Goal: Task Accomplishment & Management: Complete application form

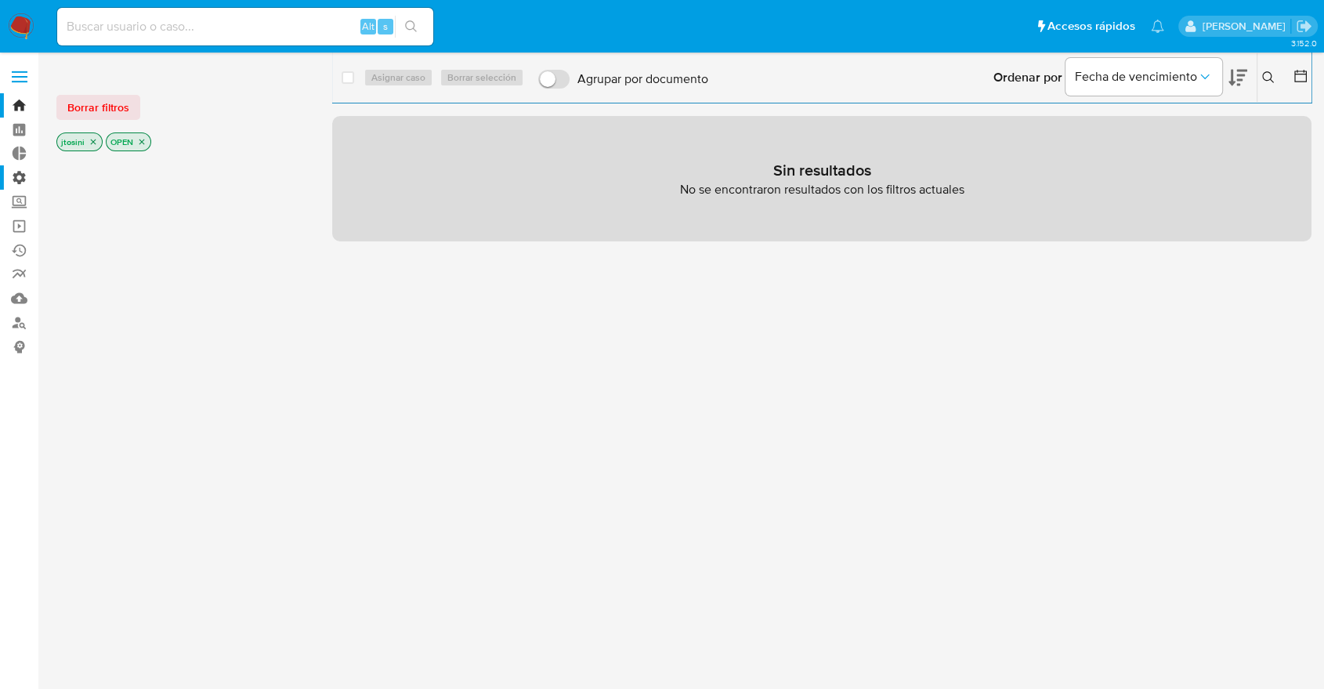
click at [15, 174] on label "Administración" at bounding box center [93, 177] width 186 height 24
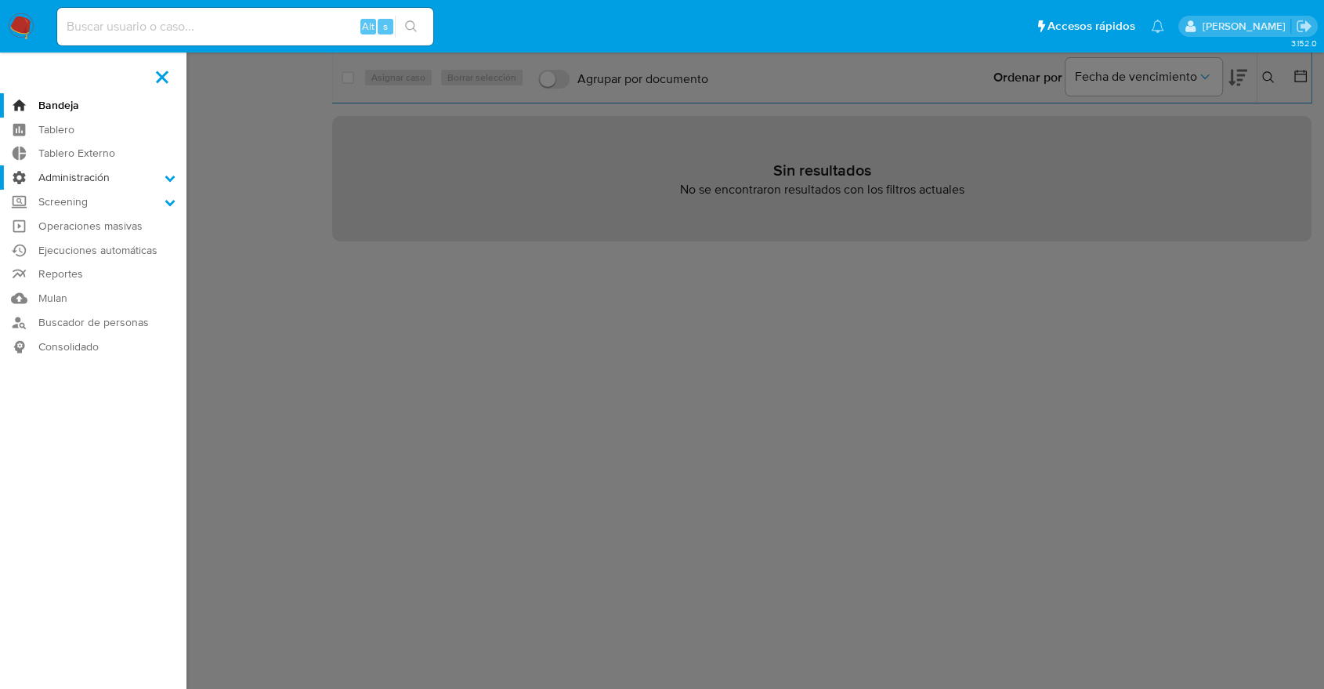
click at [0, 0] on input "Administración" at bounding box center [0, 0] width 0 height 0
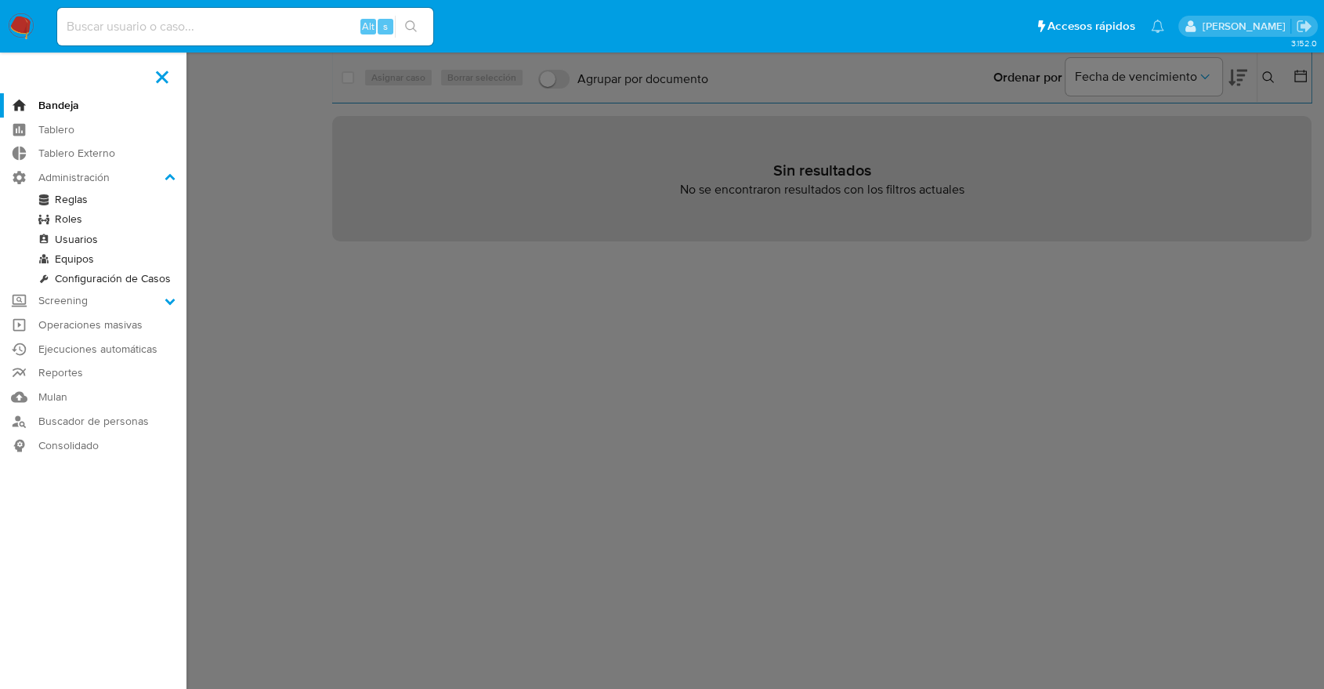
click at [80, 221] on link "Roles" at bounding box center [93, 219] width 186 height 20
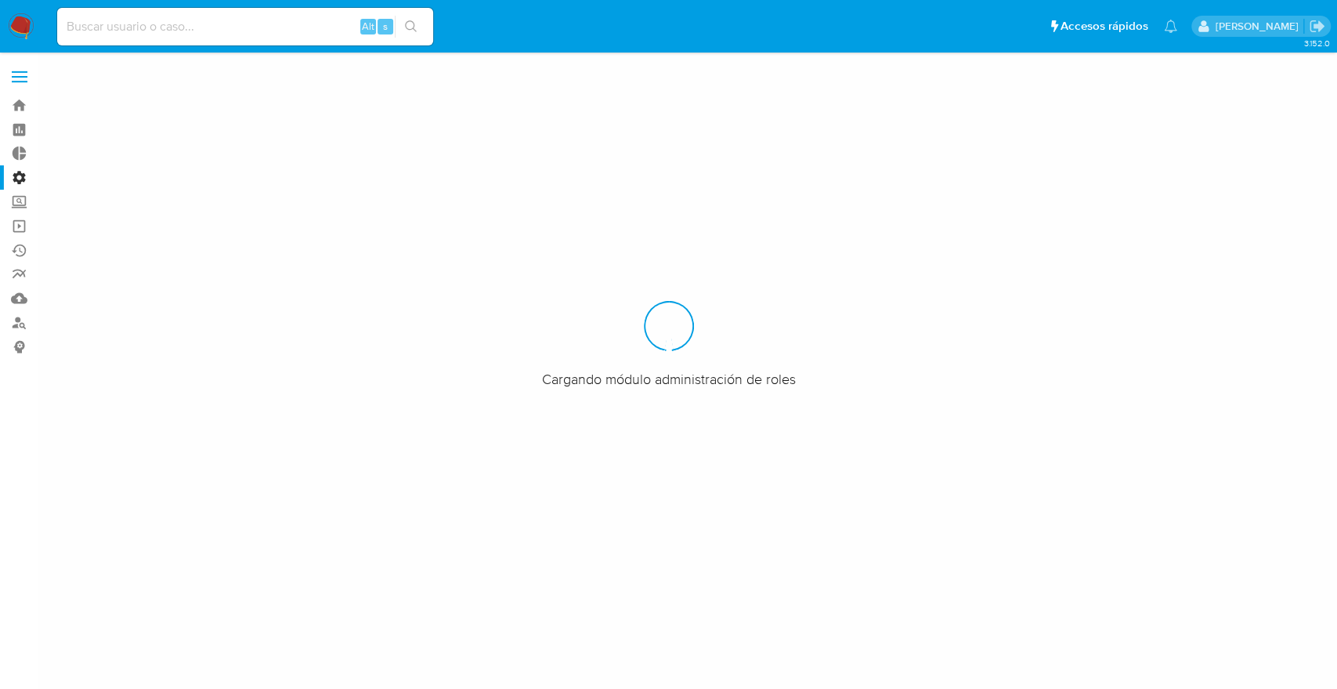
click at [18, 180] on label "Administración" at bounding box center [93, 177] width 186 height 24
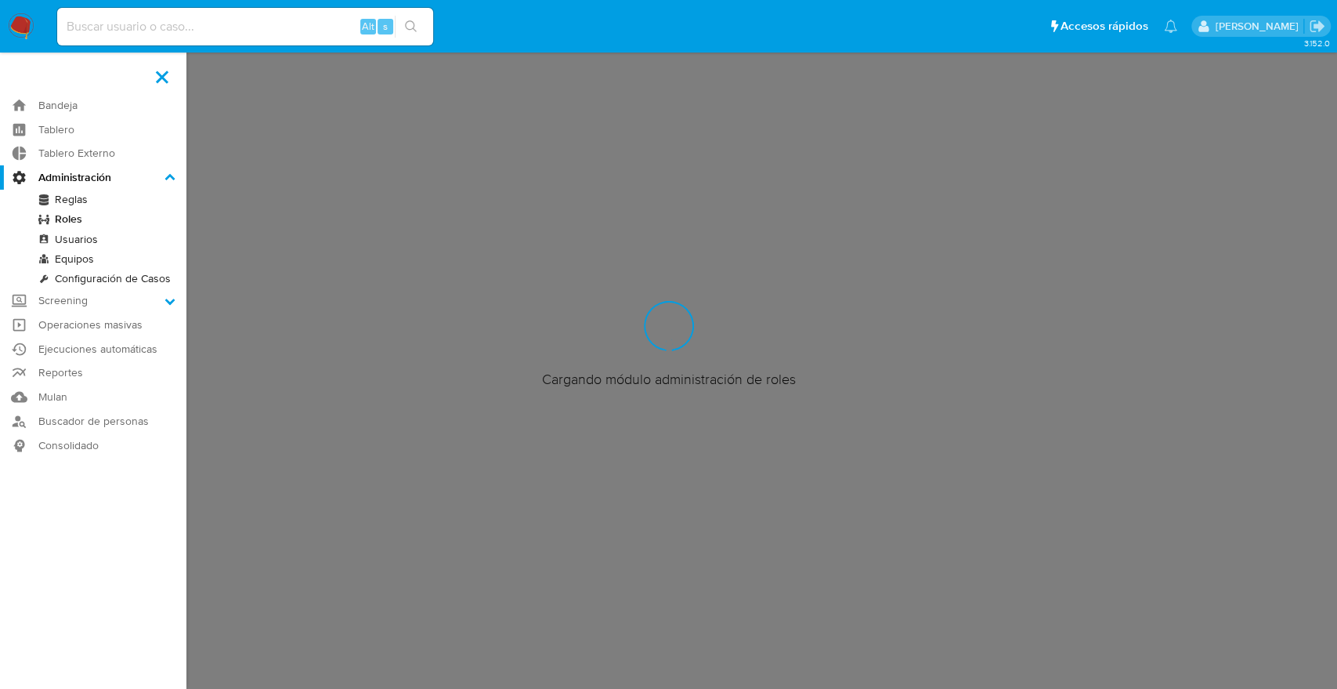
click at [0, 0] on input "Administración" at bounding box center [0, 0] width 0 height 0
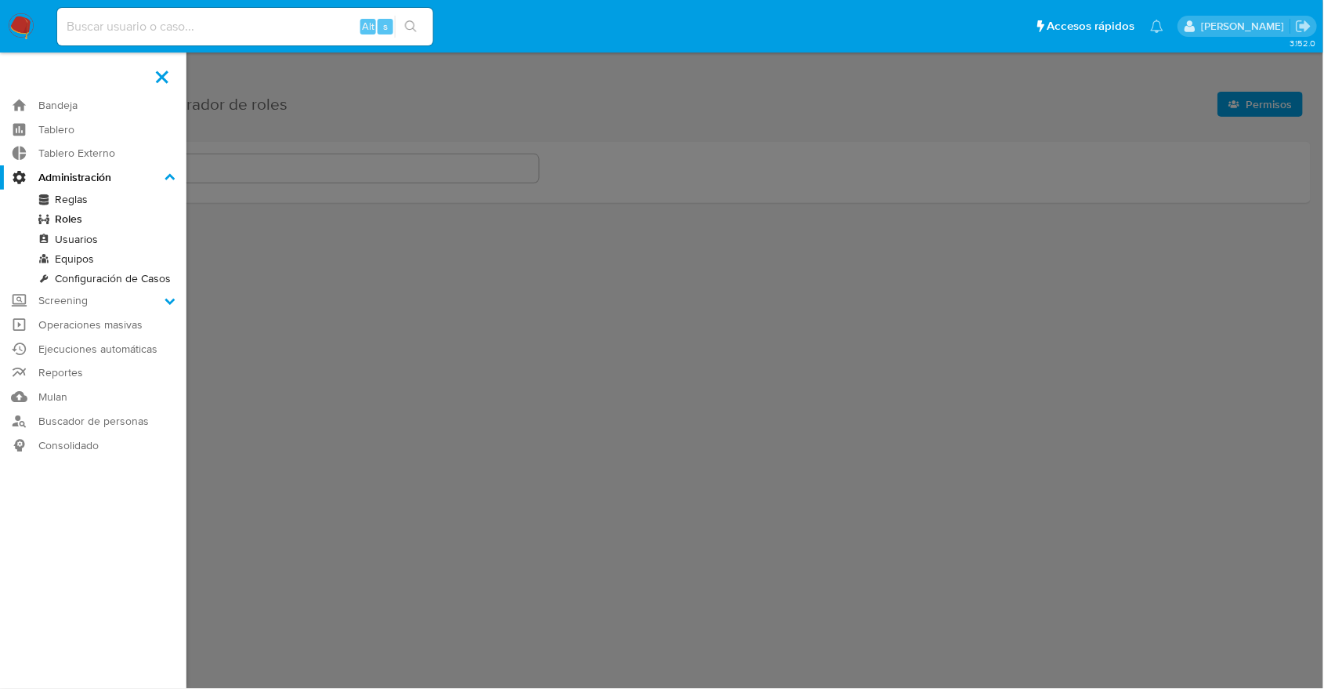
click at [76, 232] on link "Usuarios" at bounding box center [93, 240] width 186 height 20
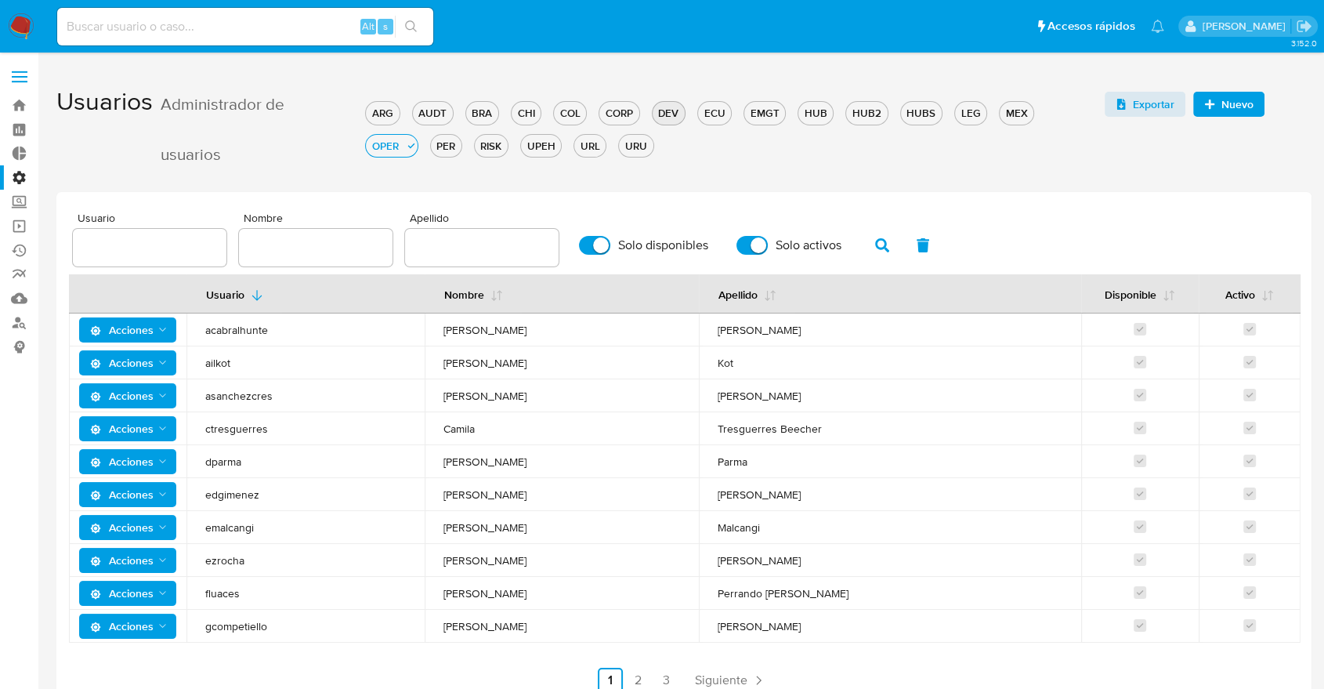
click at [669, 114] on div "DEV" at bounding box center [669, 113] width 32 height 15
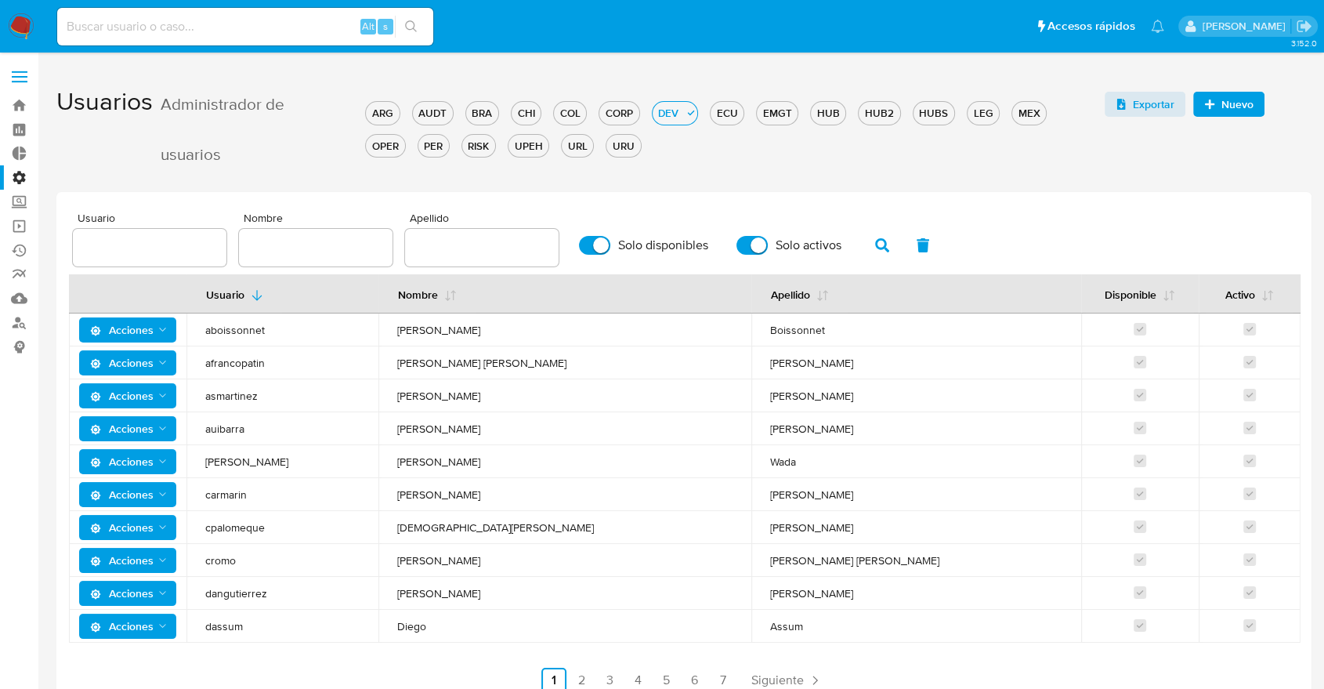
drag, startPoint x: 881, startPoint y: 248, endPoint x: 863, endPoint y: 190, distance: 60.5
click at [863, 190] on div "Usuarios Administrador de usuarios ARG AUDT BRA CHI COL CORP DEV ECU EMGT HUB H…" at bounding box center [683, 390] width 1255 height 630
click at [1221, 103] on span "Nuevo" at bounding box center [1237, 104] width 32 height 25
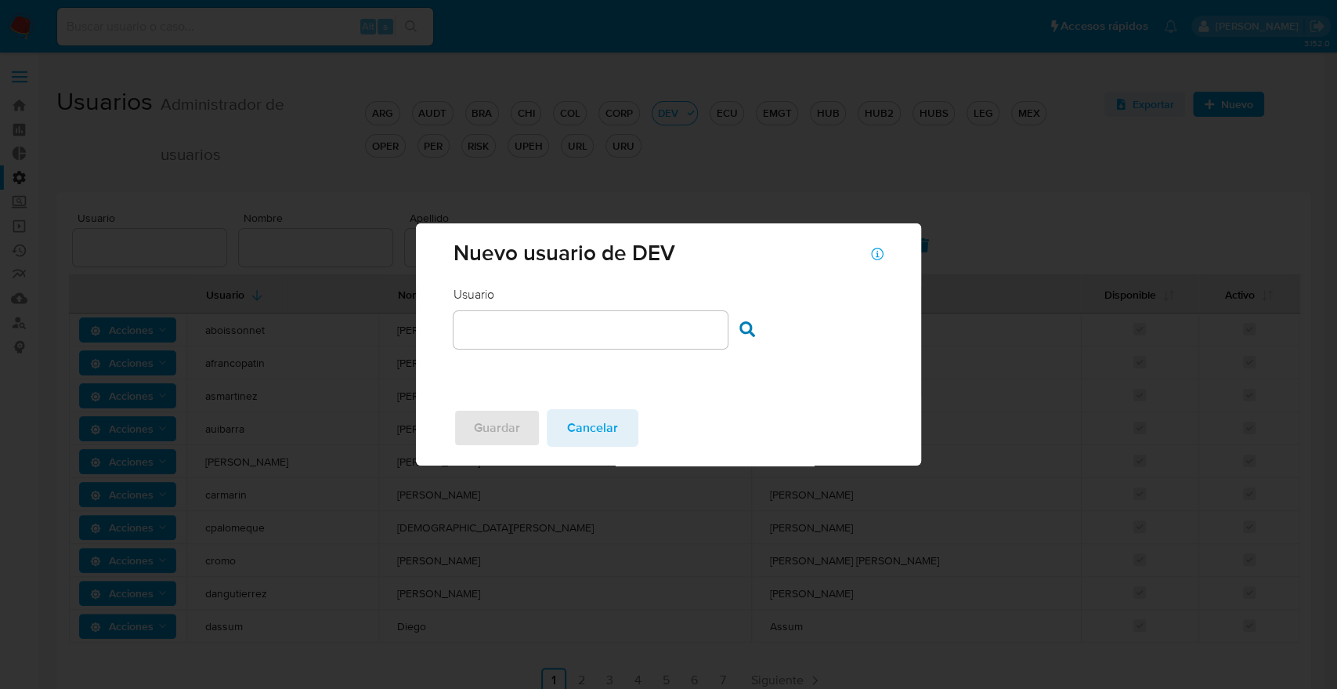
click at [689, 325] on input "text" at bounding box center [591, 330] width 274 height 20
click at [681, 328] on input "ebeltranbaba" at bounding box center [591, 330] width 274 height 20
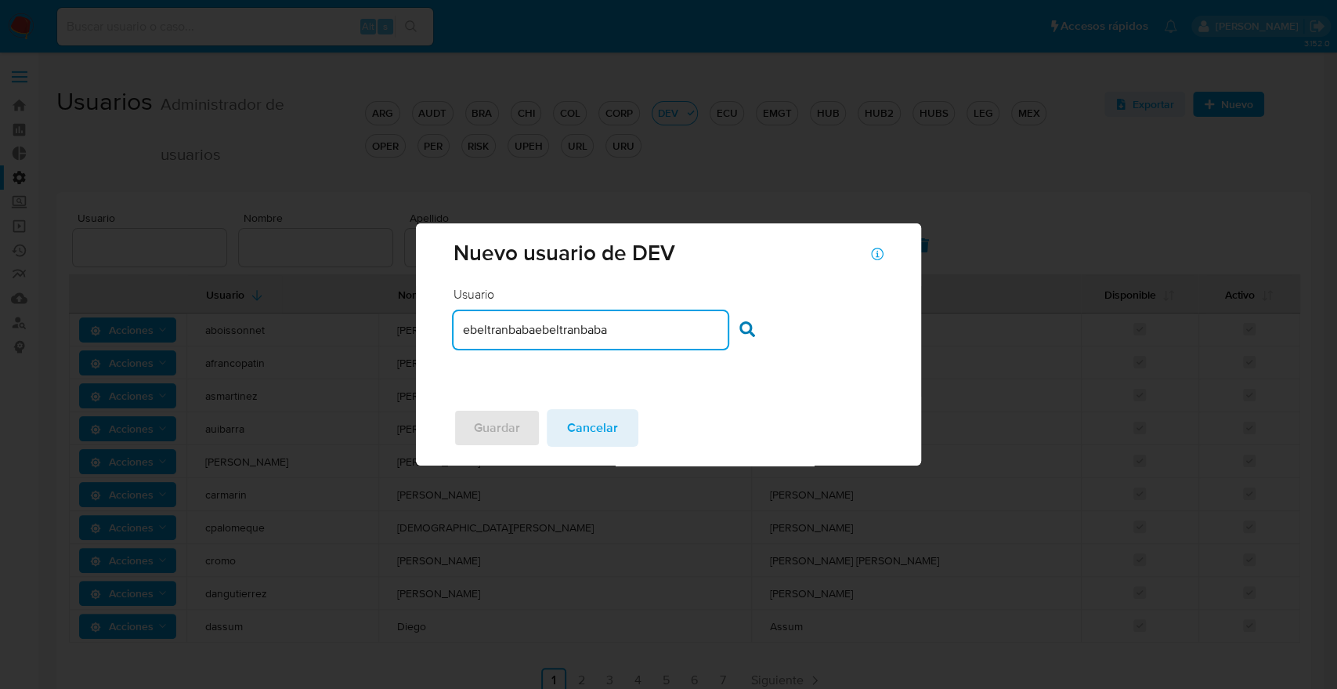
click at [663, 334] on input "ebeltranbabaebeltranbaba" at bounding box center [591, 330] width 274 height 20
type input "ebeltranbaba"
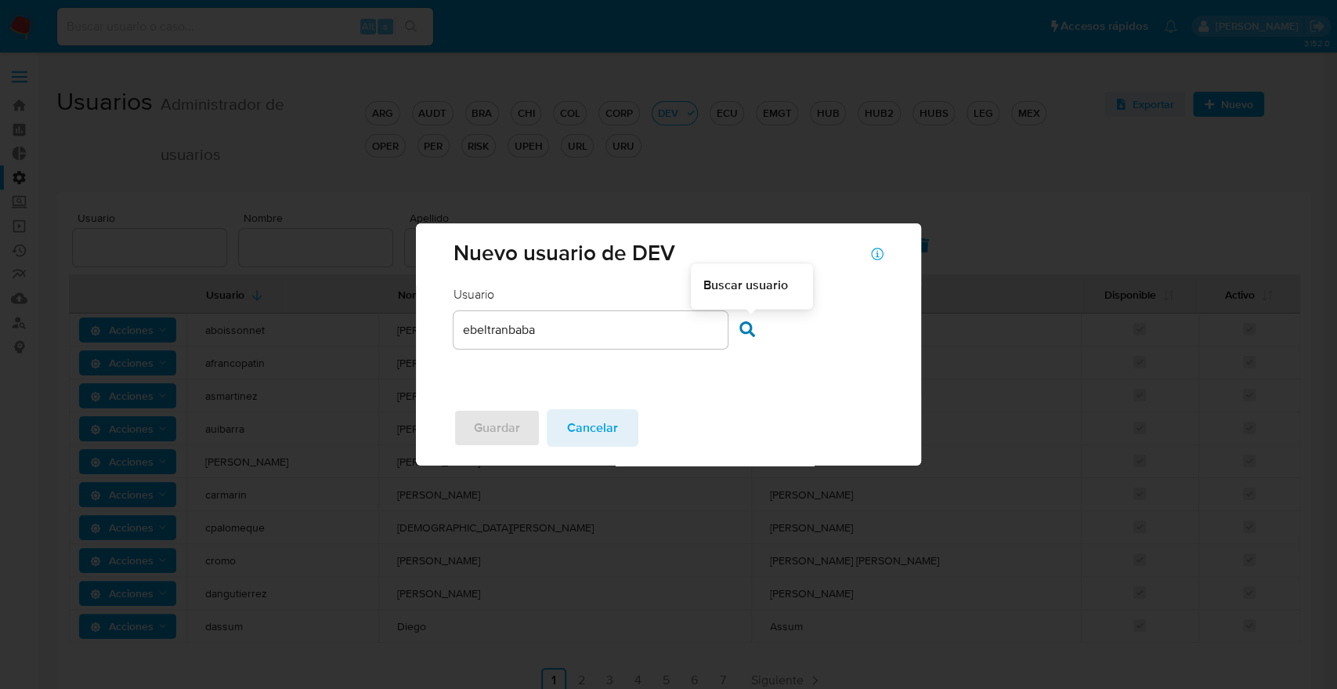
click at [751, 331] on icon at bounding box center [748, 329] width 16 height 16
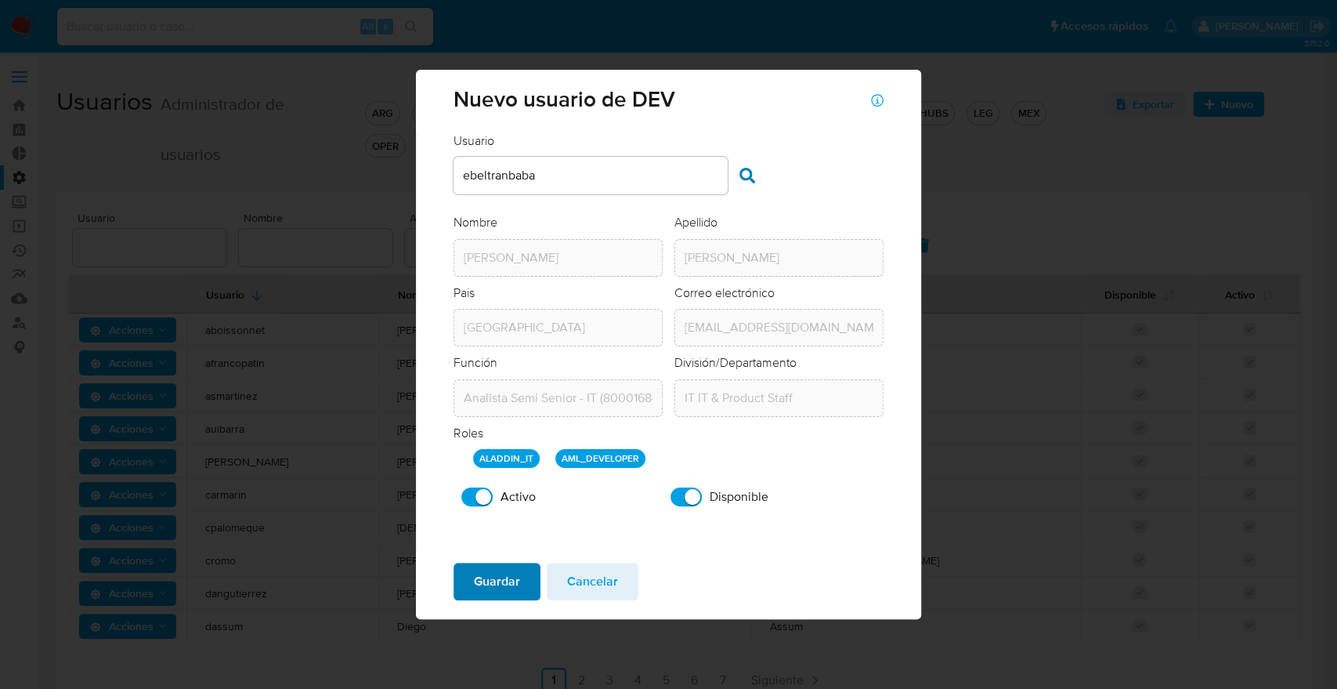
click at [515, 580] on span "Guardar" at bounding box center [497, 581] width 46 height 34
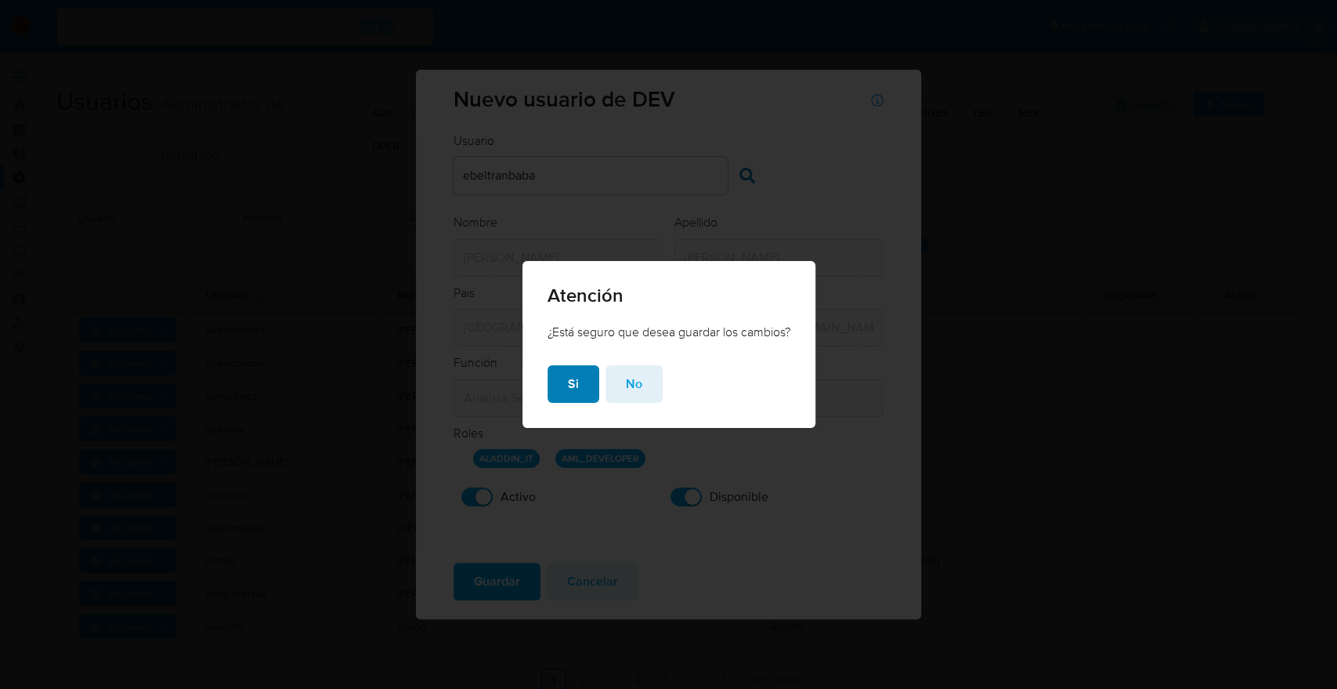
click at [568, 390] on span "Si" at bounding box center [573, 384] width 11 height 34
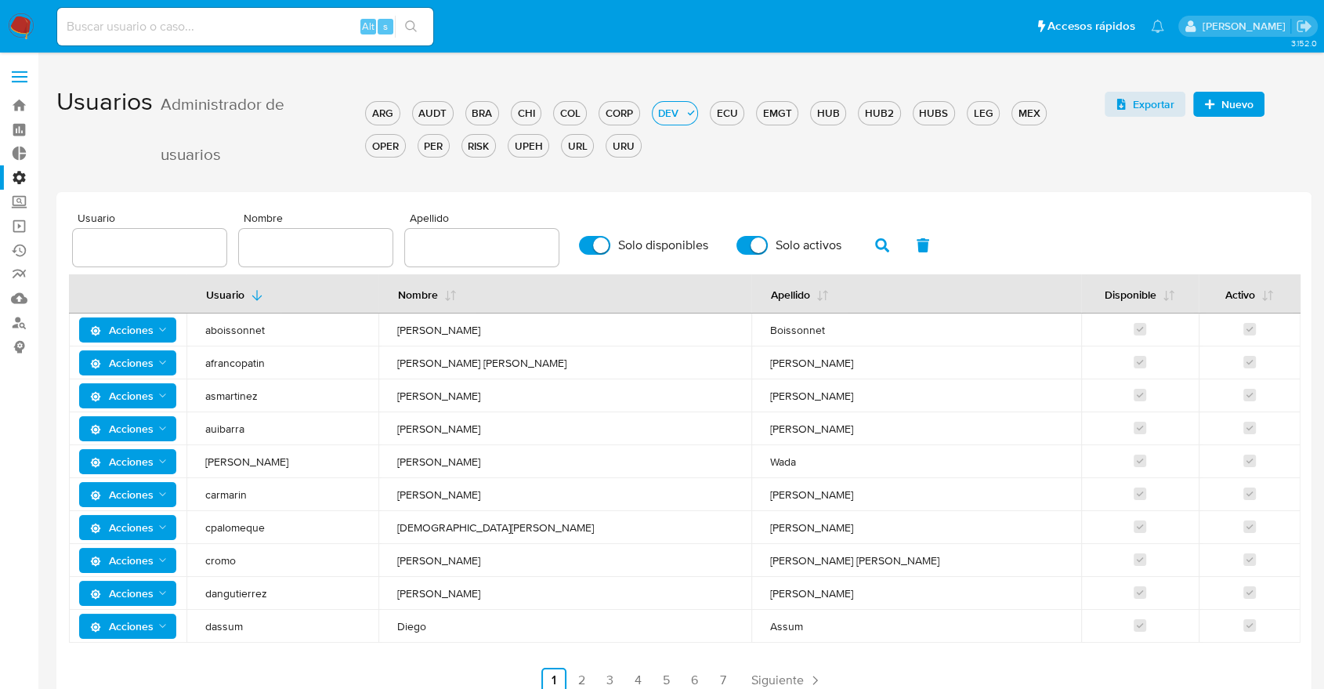
click at [0, 435] on aside "Bandeja Tablero Tablero Externo Administración Reglas Roles Usuarios Equipos Co…" at bounding box center [19, 357] width 38 height 715
click at [20, 107] on link "Bandeja" at bounding box center [93, 105] width 186 height 24
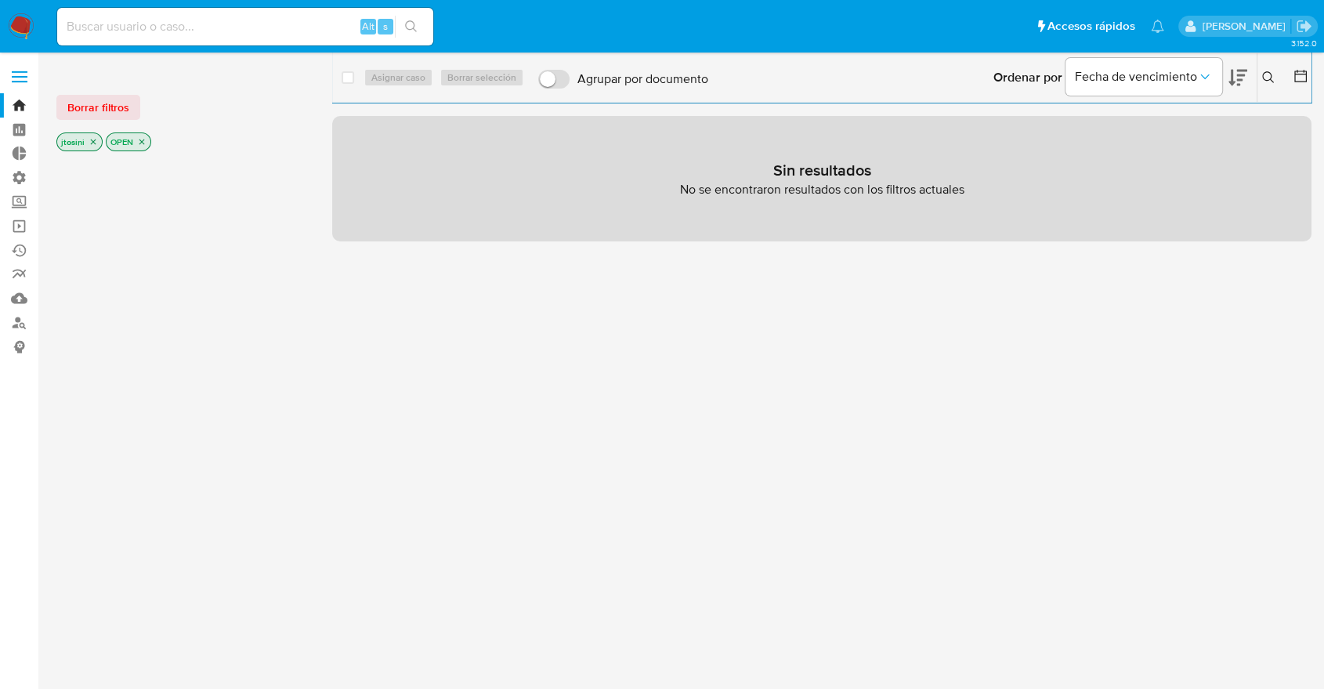
click at [146, 139] on div "jtosini OPEN" at bounding box center [181, 143] width 251 height 22
click at [143, 139] on icon "close-filter" at bounding box center [141, 141] width 5 height 5
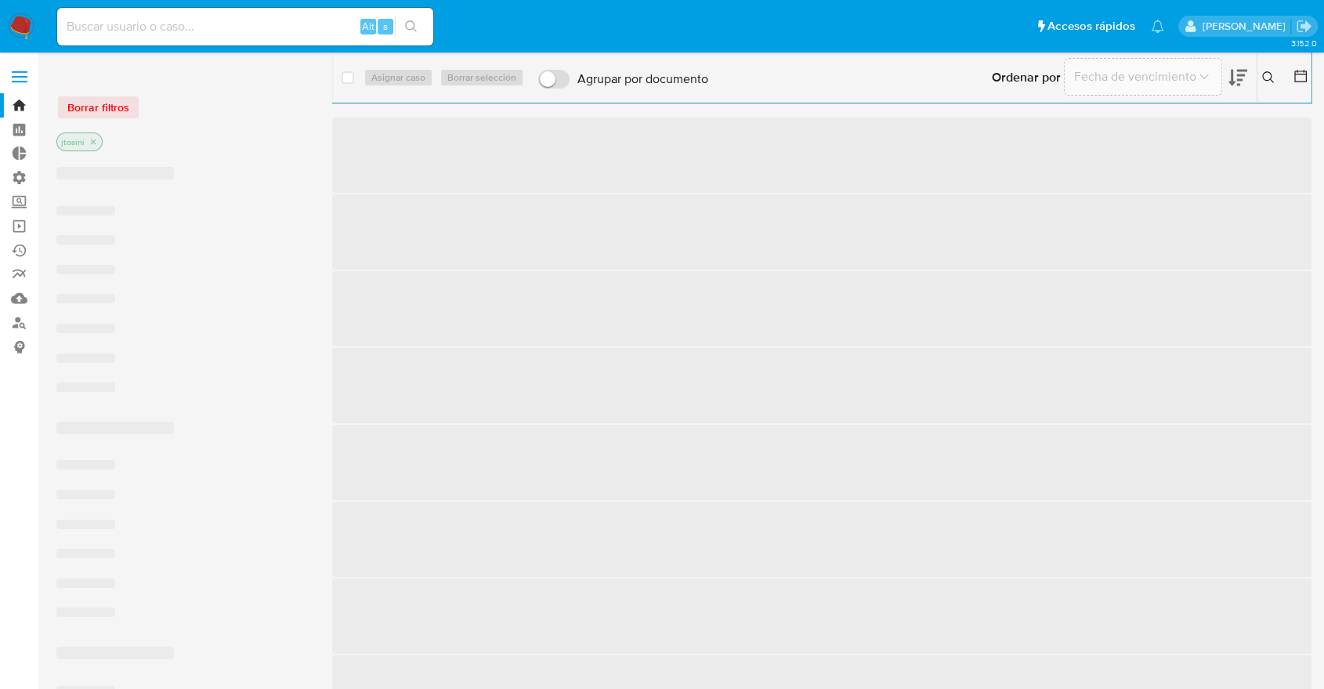
click at [140, 138] on div "jtosini" at bounding box center [181, 143] width 251 height 22
click at [82, 140] on p "jtosini" at bounding box center [79, 141] width 45 height 17
click at [86, 141] on p "jtosini" at bounding box center [79, 141] width 45 height 17
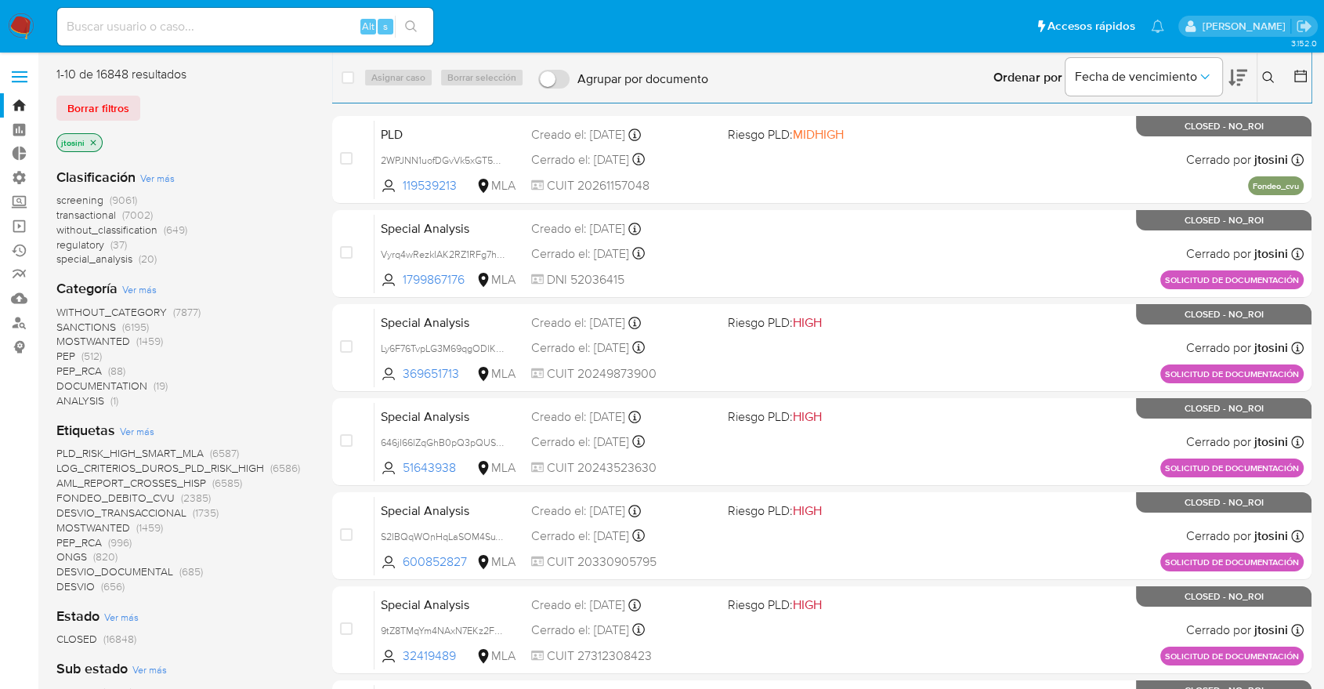
click at [89, 141] on icon "close-filter" at bounding box center [93, 142] width 9 height 9
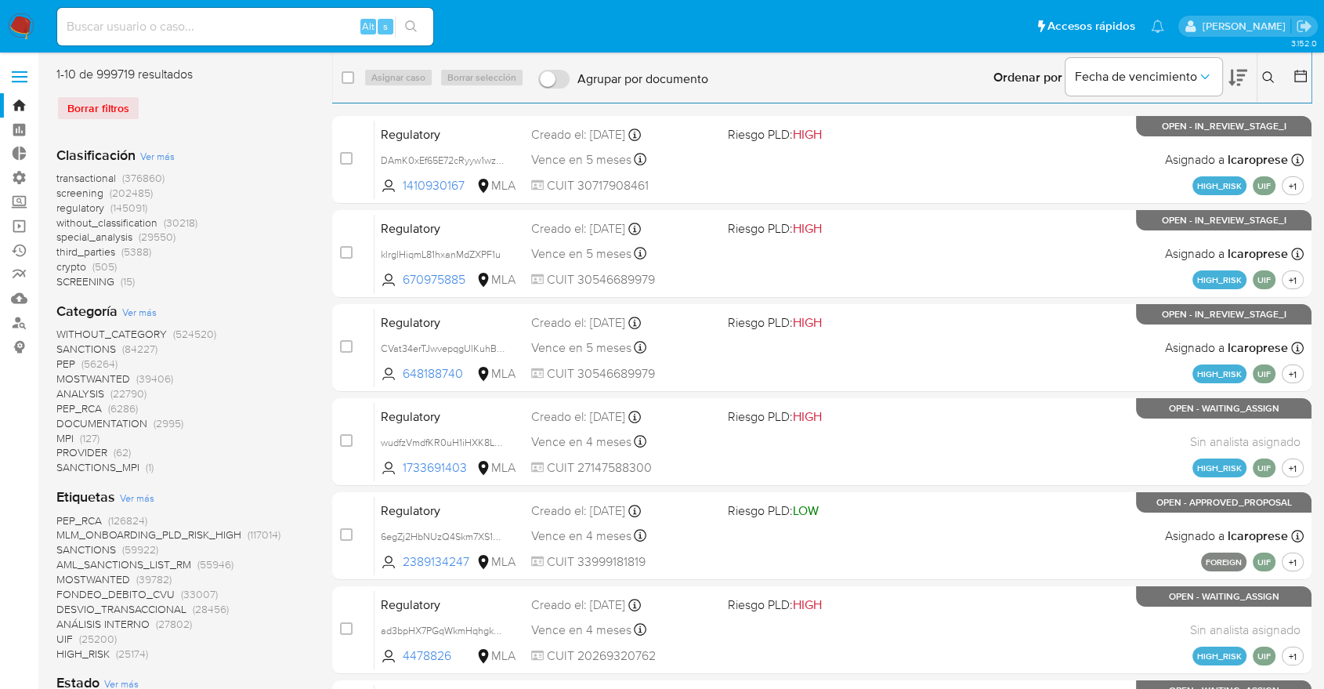
click at [1298, 83] on icon at bounding box center [1301, 76] width 16 height 16
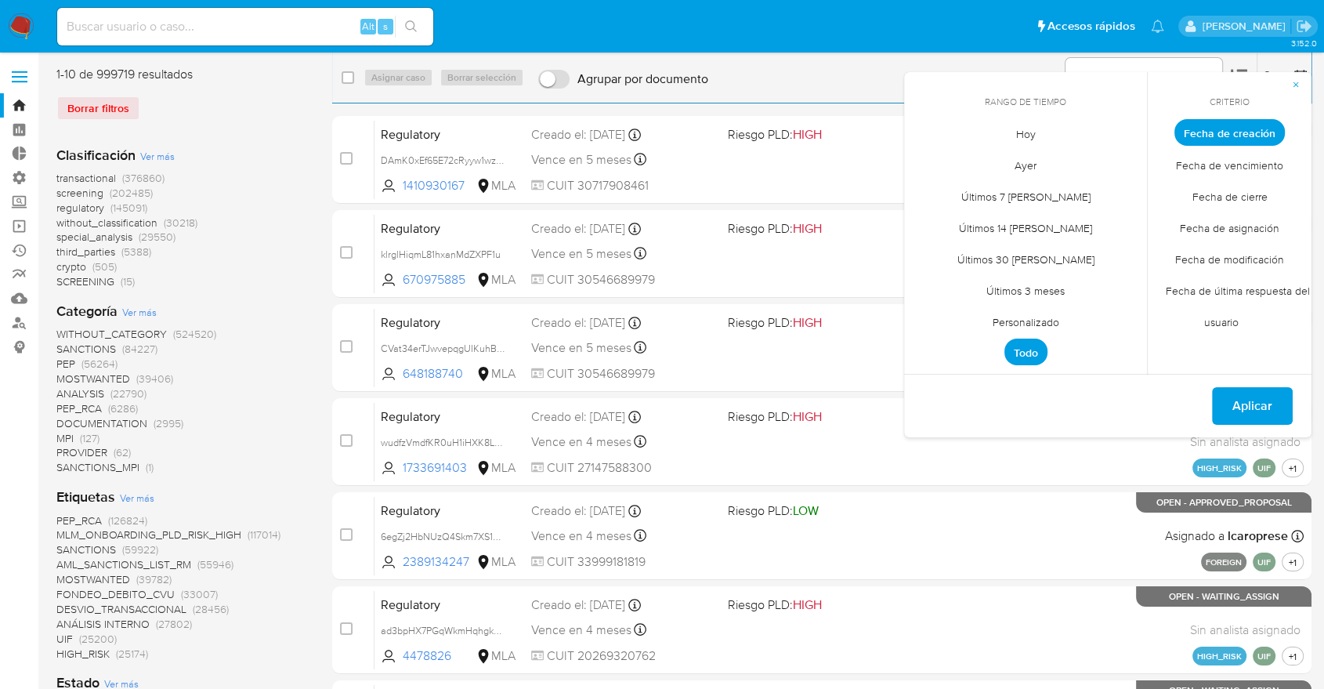
click at [1022, 314] on span "Personalizado" at bounding box center [1026, 322] width 100 height 32
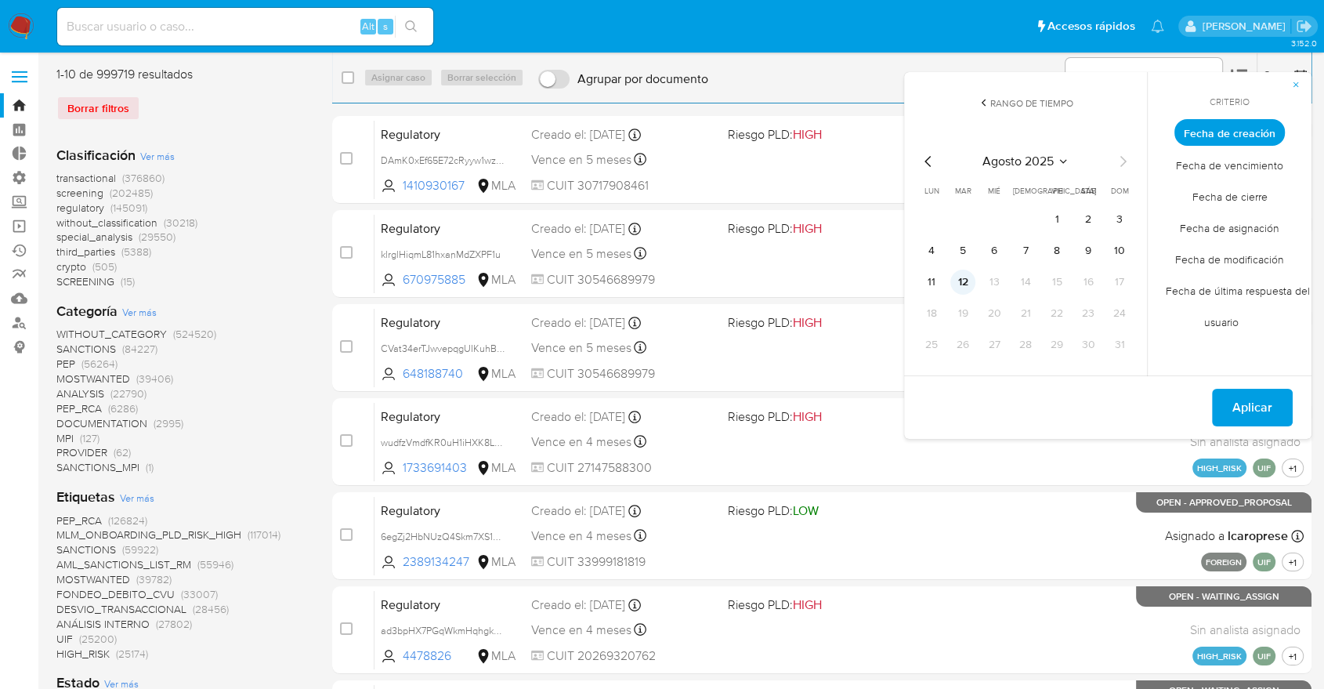
click at [961, 293] on button "12" at bounding box center [962, 282] width 25 height 25
click at [1253, 413] on span "Aplicar" at bounding box center [1252, 407] width 40 height 34
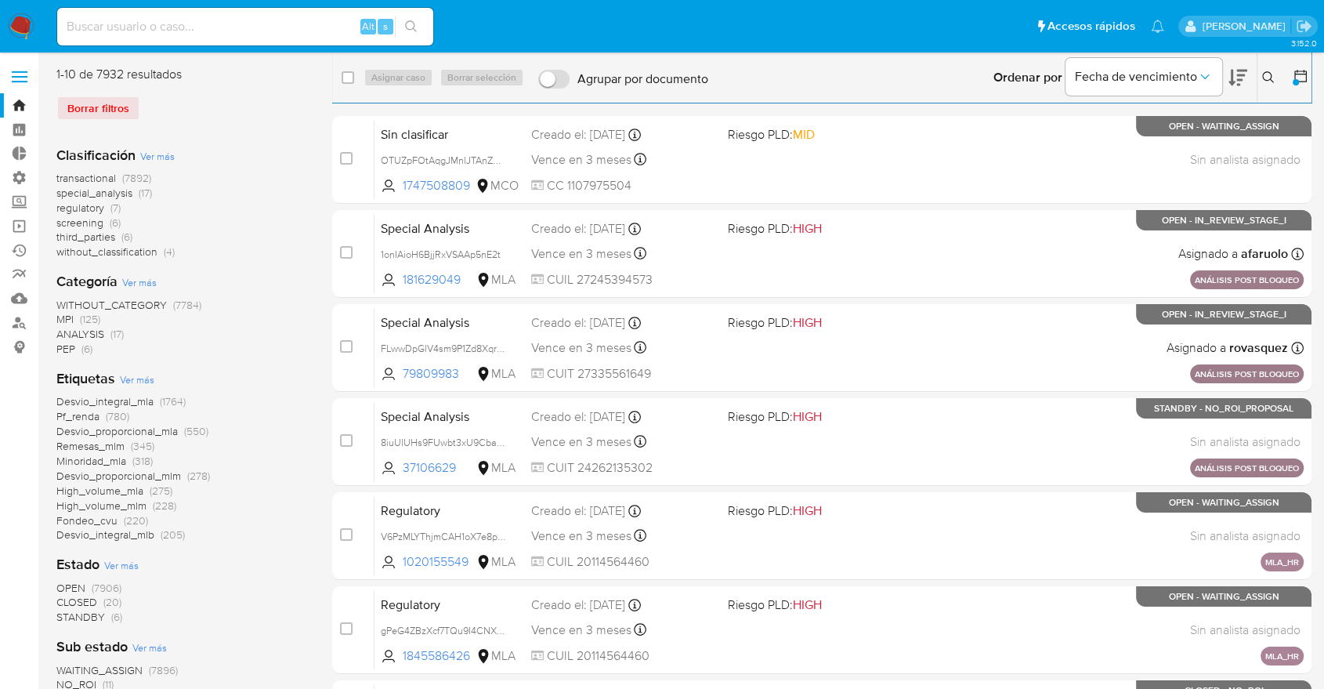
click at [110, 175] on span "transactional" at bounding box center [86, 178] width 60 height 16
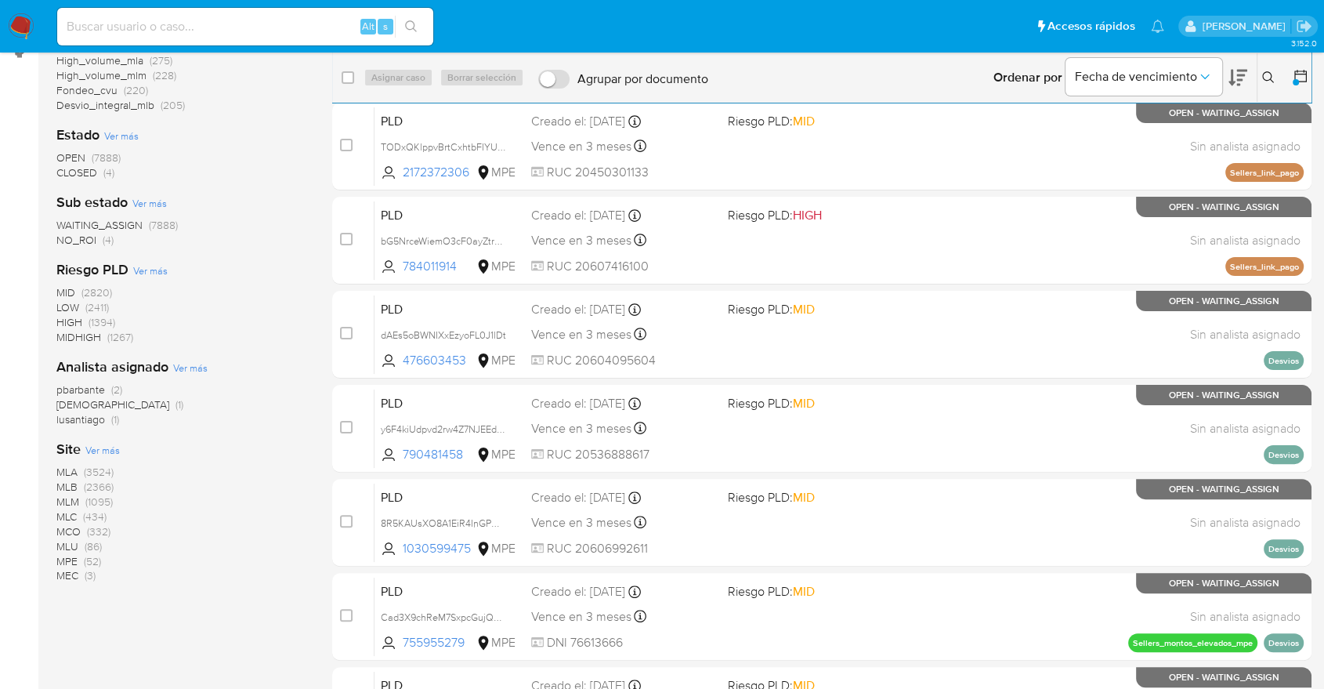
scroll to position [427, 0]
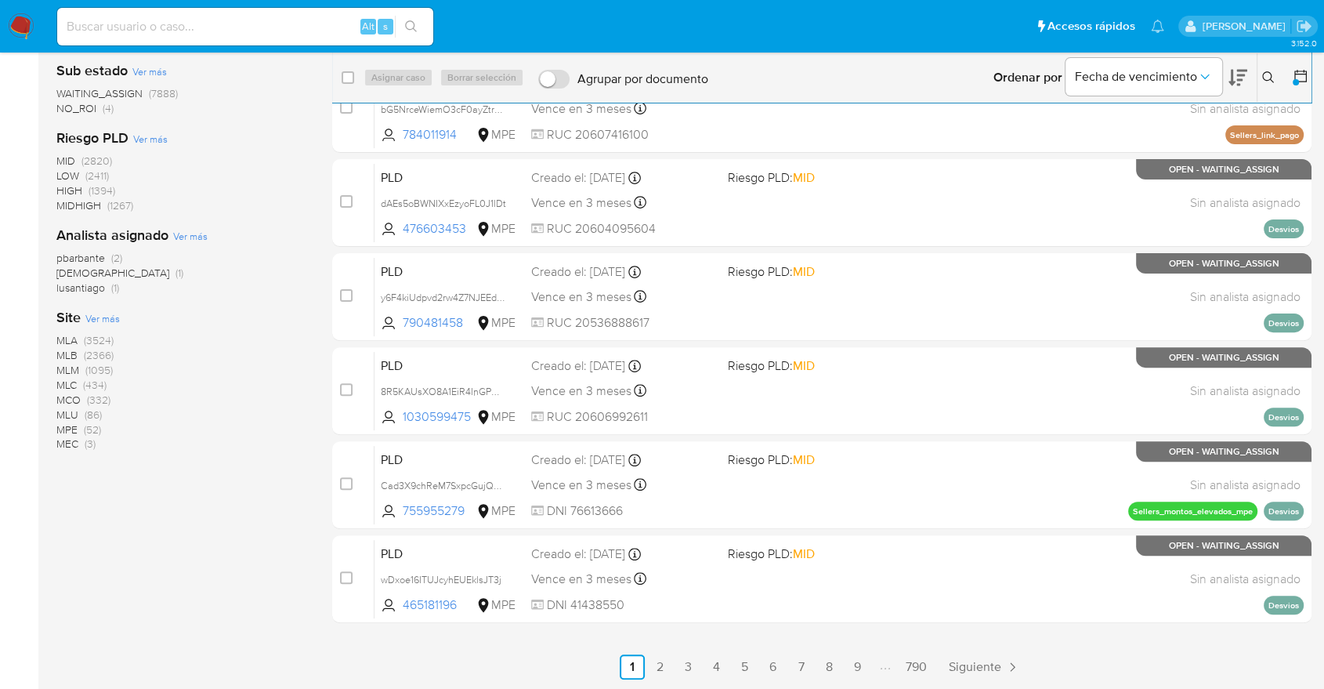
click at [64, 338] on span "MLA" at bounding box center [66, 340] width 21 height 16
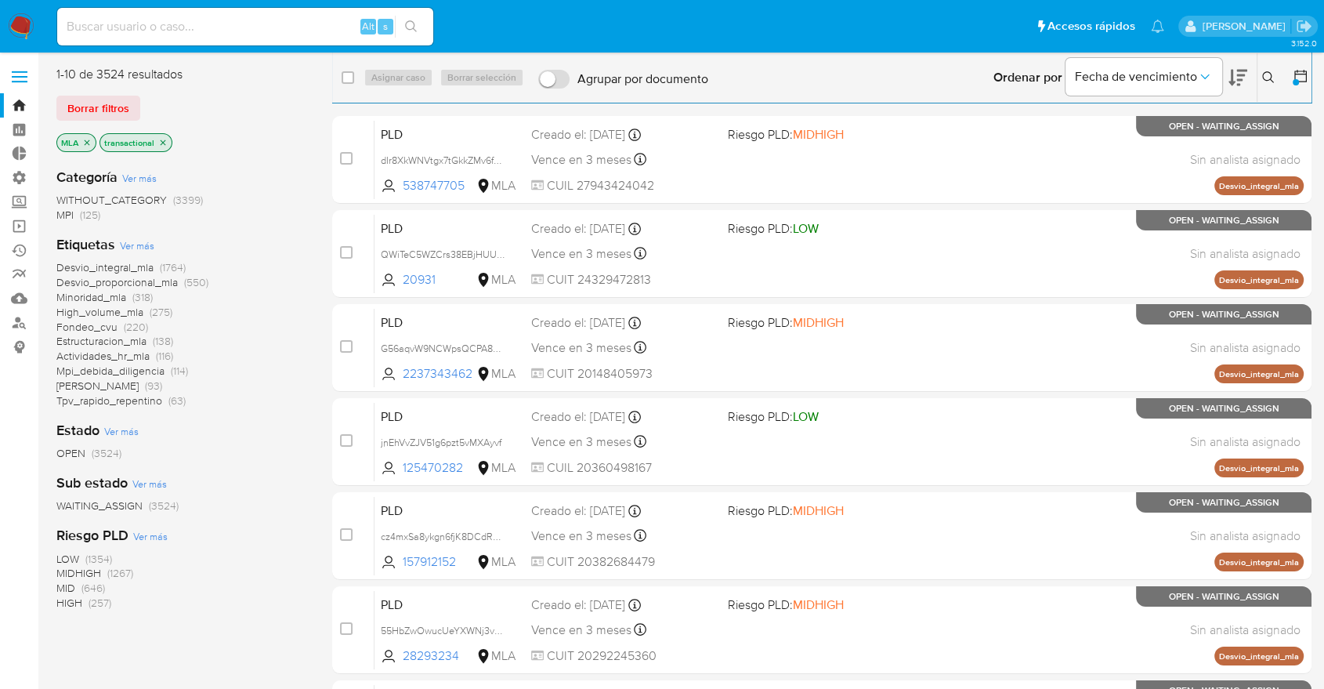
click at [154, 250] on div "Etiquetas Ver más Desvio_integral_mla (1764) Desvio_proporcional_mla (550) Mino…" at bounding box center [181, 321] width 251 height 173
click at [147, 249] on span "Ver más" at bounding box center [137, 245] width 34 height 14
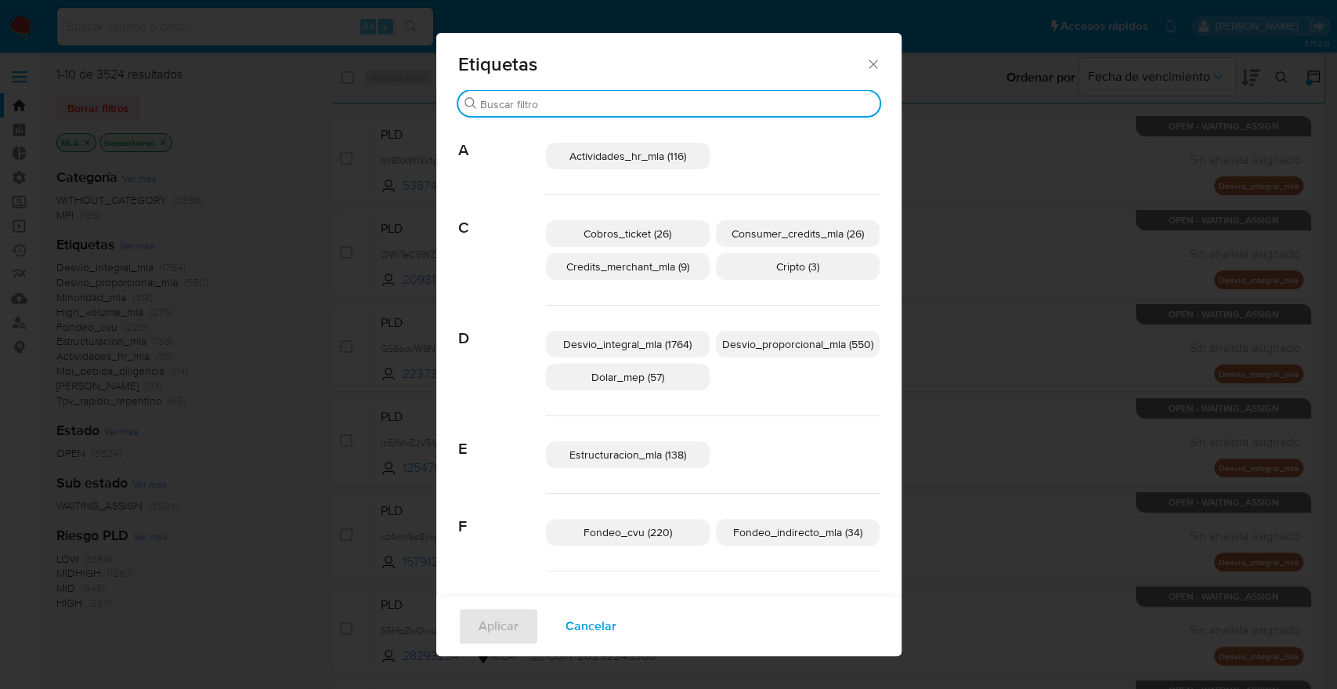
click at [635, 106] on input "Buscar" at bounding box center [676, 104] width 393 height 14
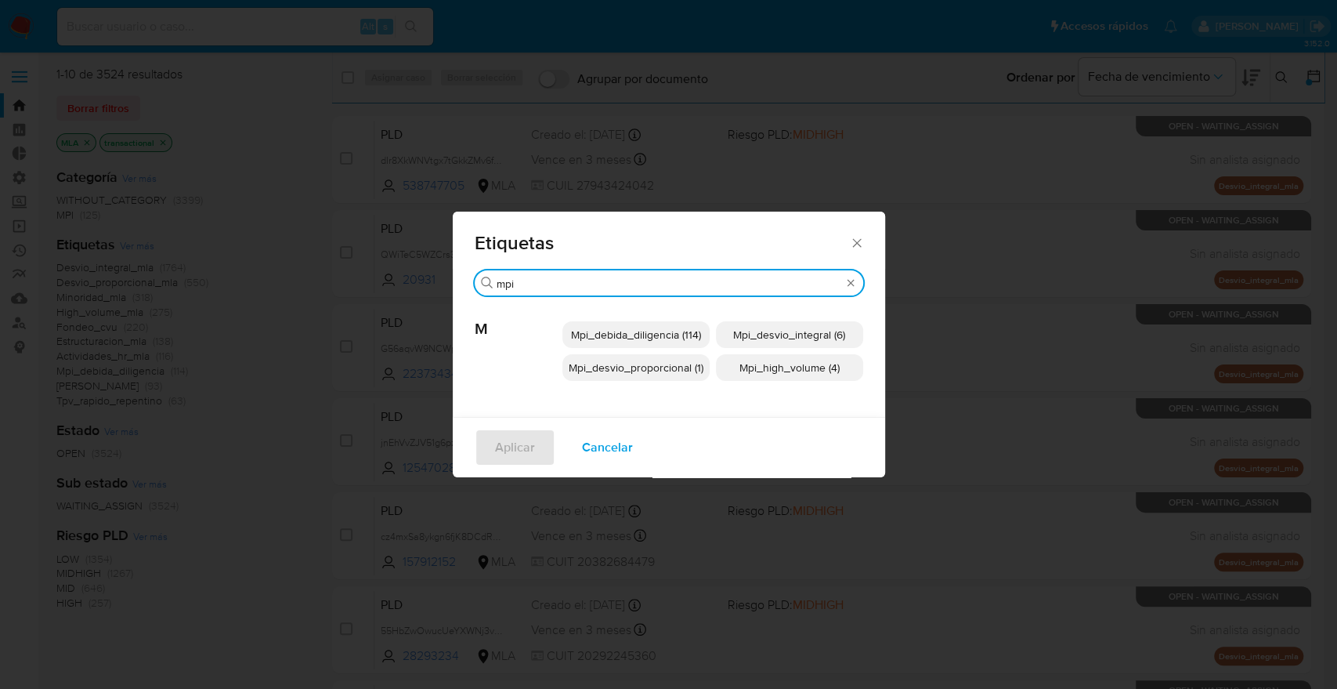
type input "mpi"
click at [681, 349] on div "Mpi_debida_diligencia (114) Mpi_desvio_integral (6) Mpi_desvio_proporcional (1)…" at bounding box center [713, 351] width 301 height 110
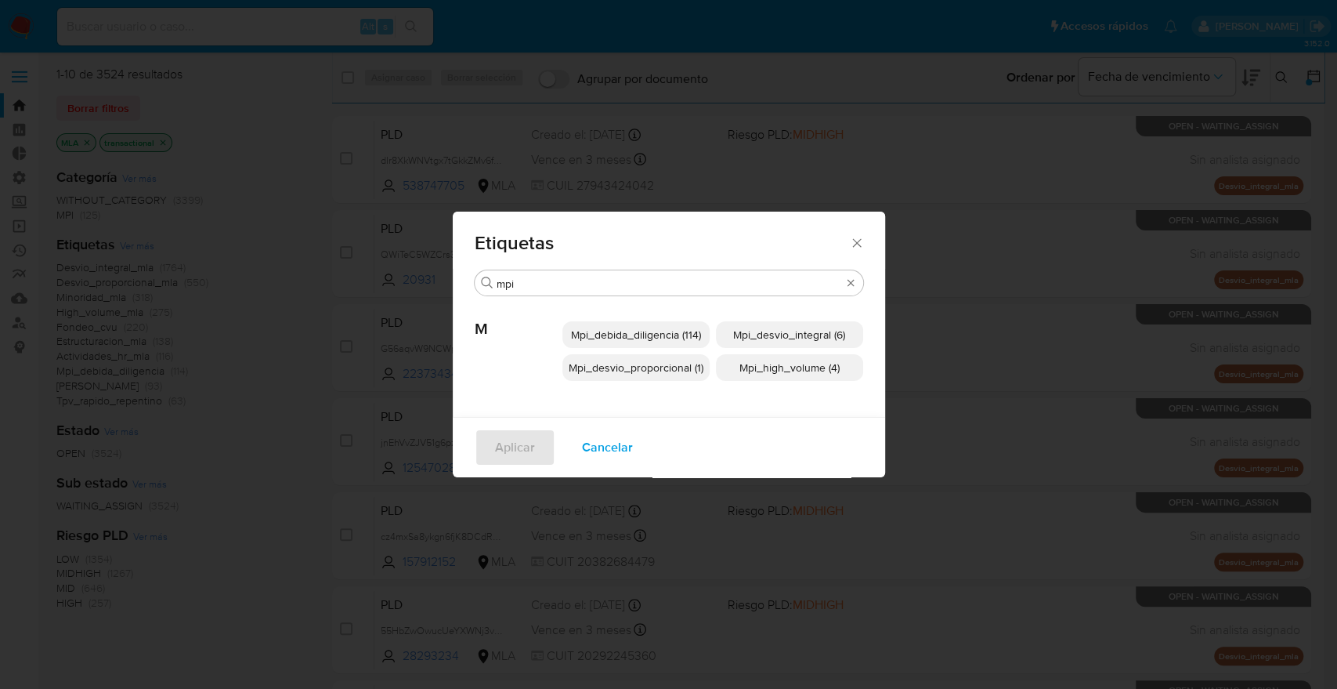
click at [689, 337] on span "Mpi_debida_diligencia (114)" at bounding box center [636, 335] width 130 height 16
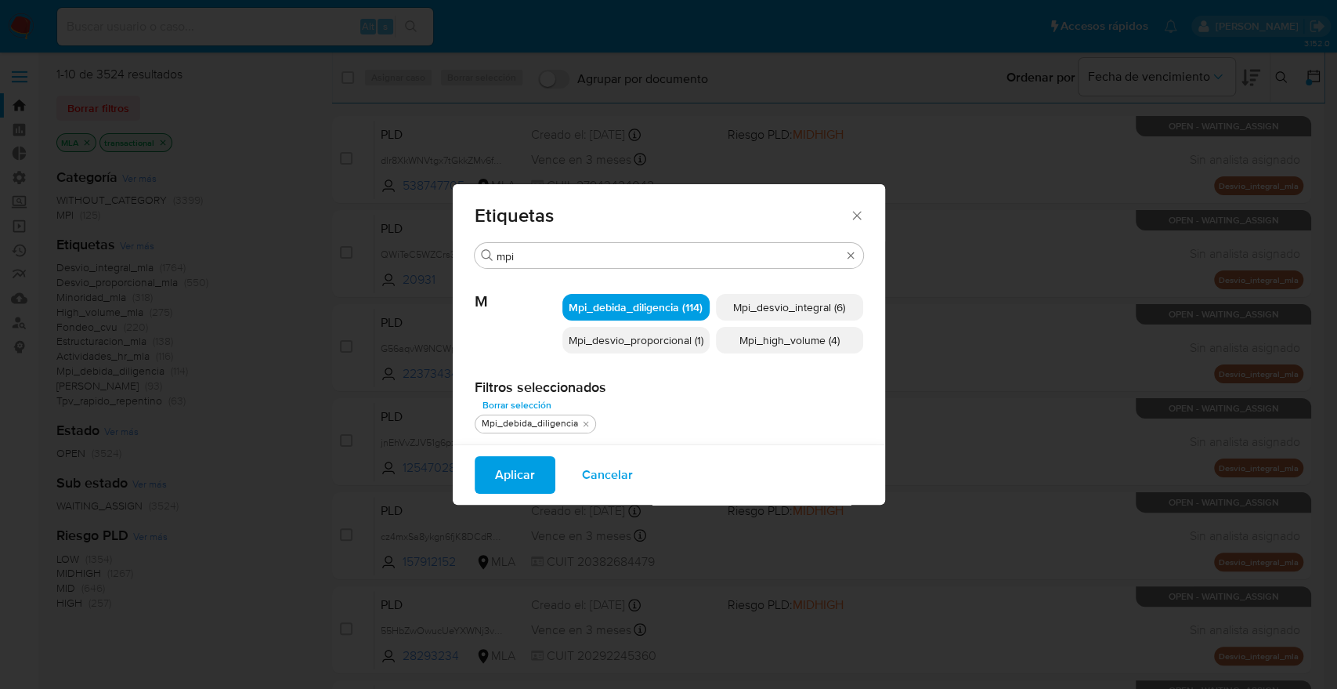
click at [773, 309] on span "Mpi_desvio_integral (6)" at bounding box center [789, 307] width 112 height 16
click at [760, 335] on span "Mpi_high_volume (4)" at bounding box center [790, 340] width 100 height 16
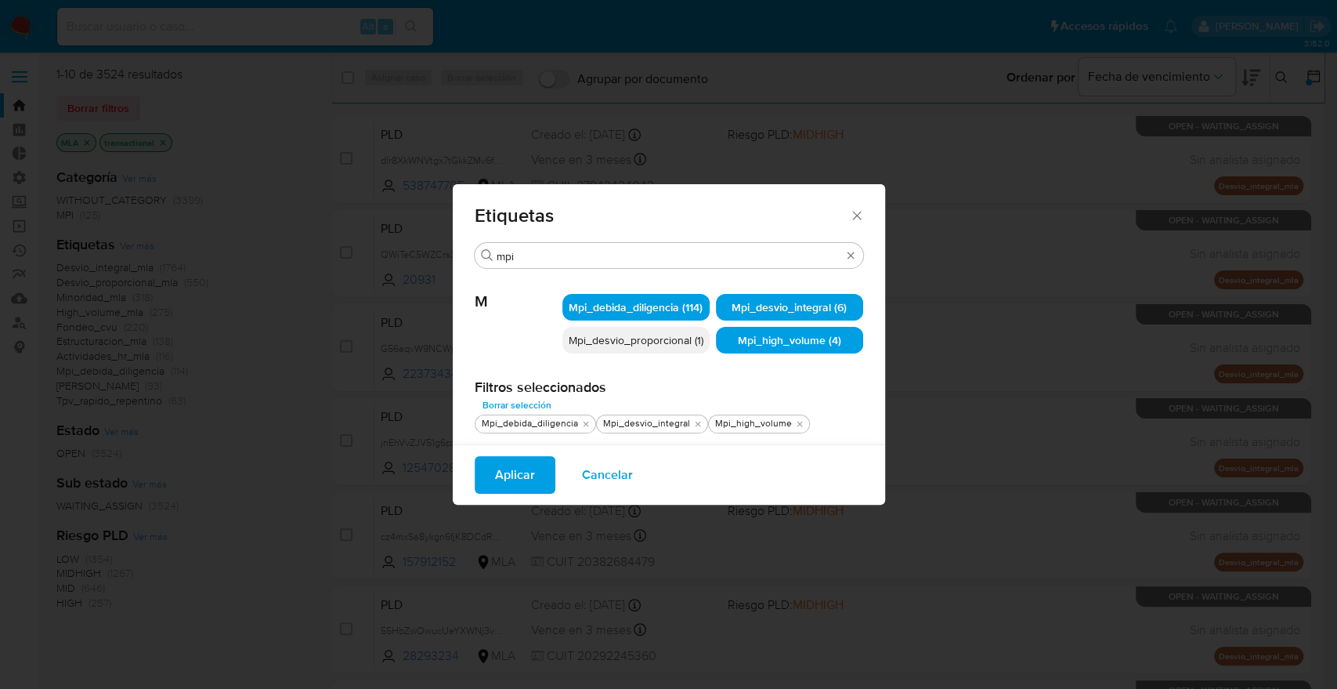
click at [690, 338] on span "Mpi_desvio_proporcional (1)" at bounding box center [636, 340] width 135 height 16
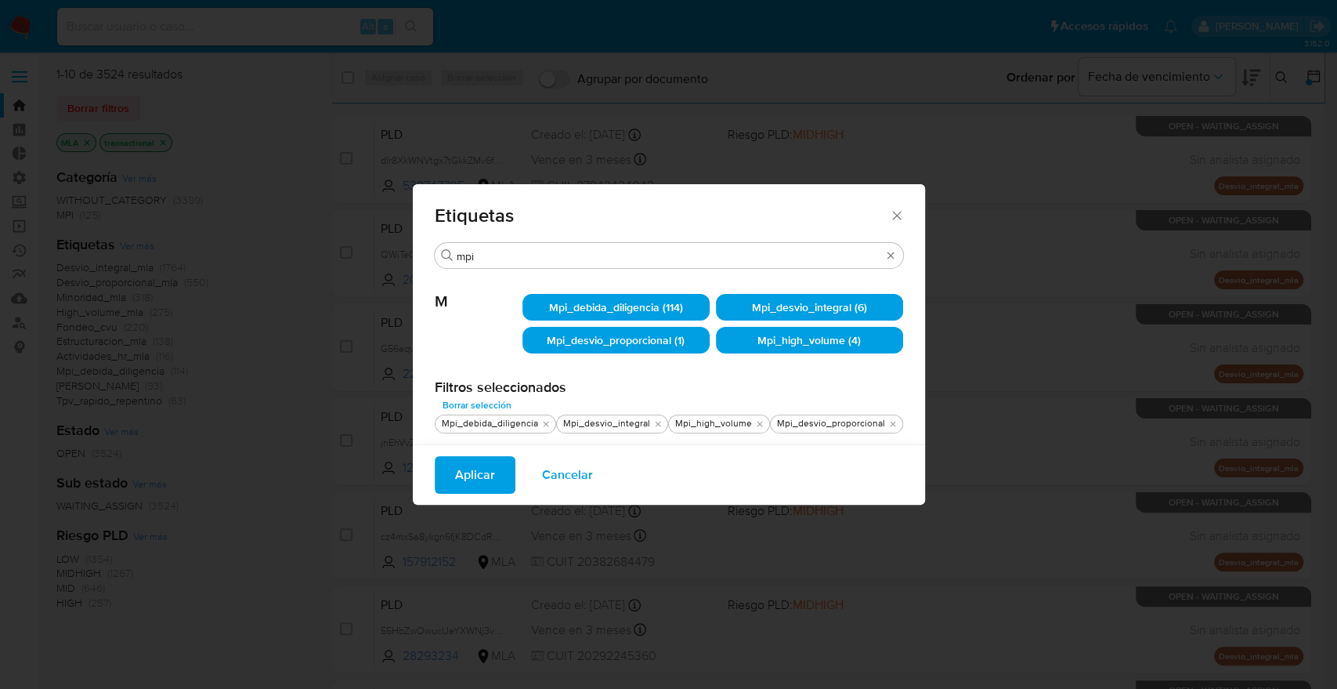
click at [683, 310] on span "Mpi_debida_diligencia (114)" at bounding box center [616, 307] width 134 height 16
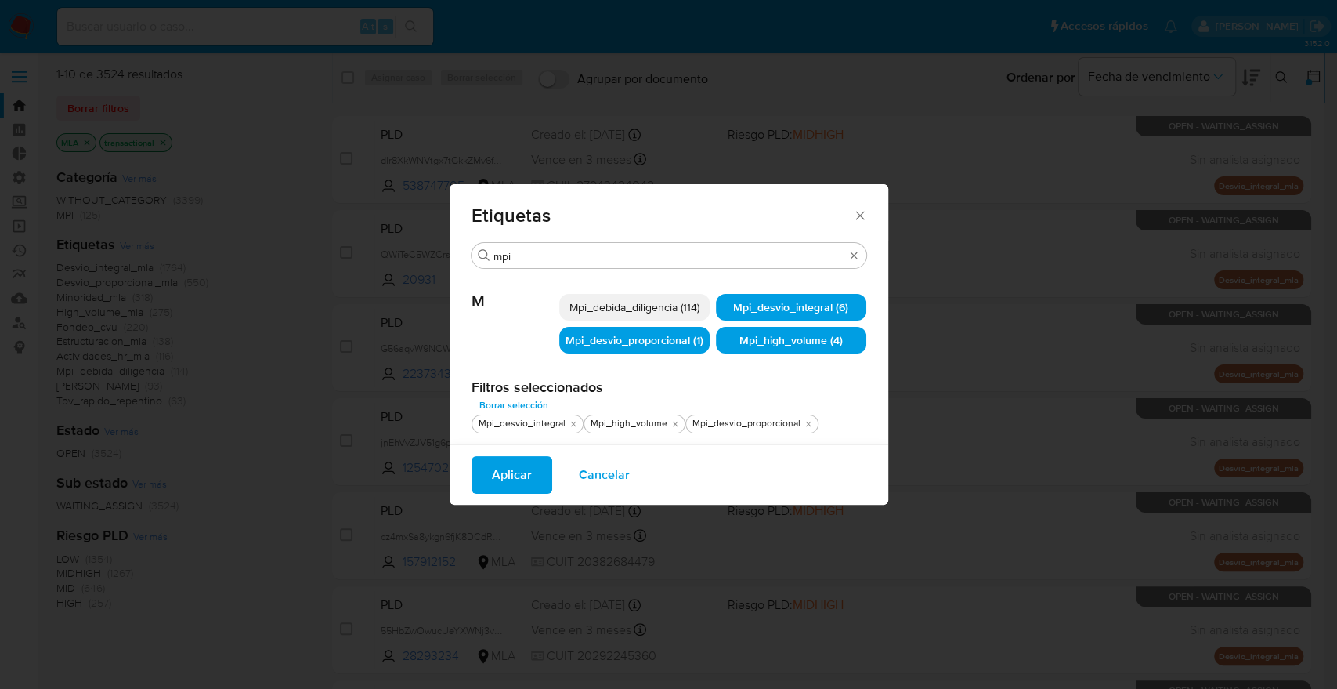
click at [522, 472] on span "Aplicar" at bounding box center [512, 475] width 40 height 34
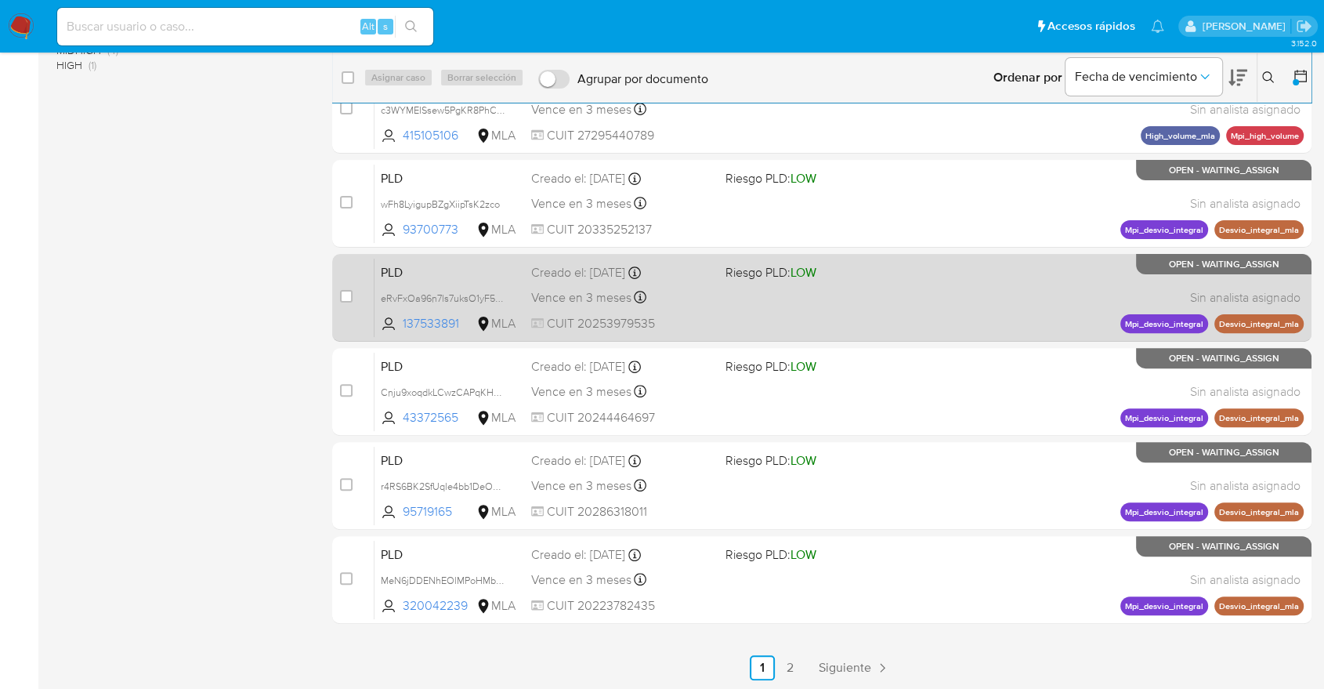
scroll to position [427, 0]
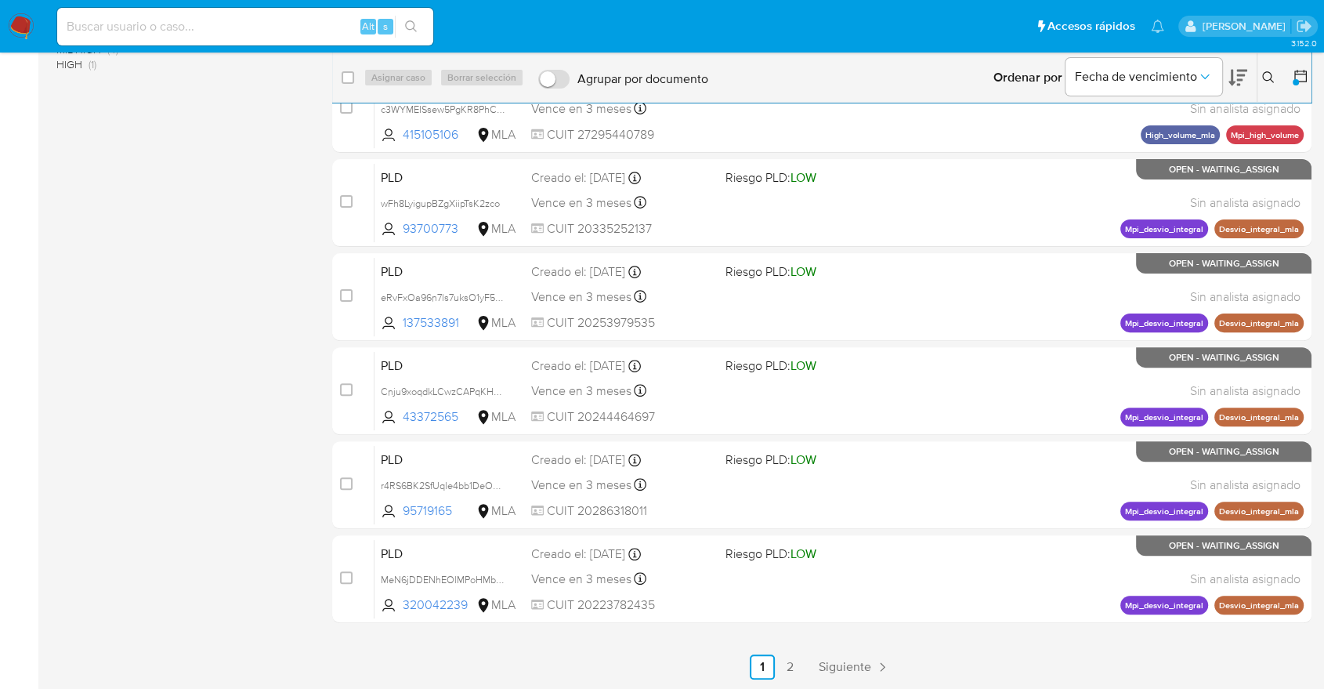
click at [792, 682] on main "3.152.0" at bounding box center [662, 131] width 1324 height 1116
click at [789, 674] on link "2" at bounding box center [790, 666] width 25 height 25
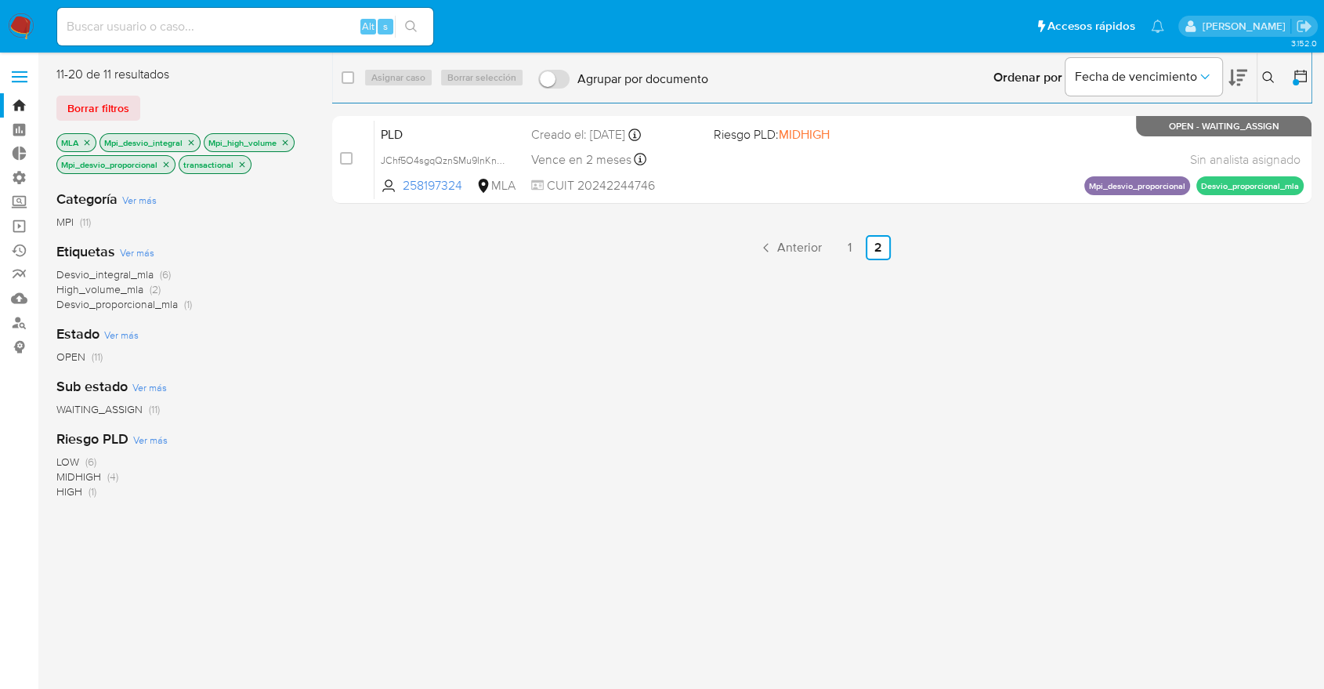
click at [246, 162] on icon "close-filter" at bounding box center [241, 164] width 9 height 9
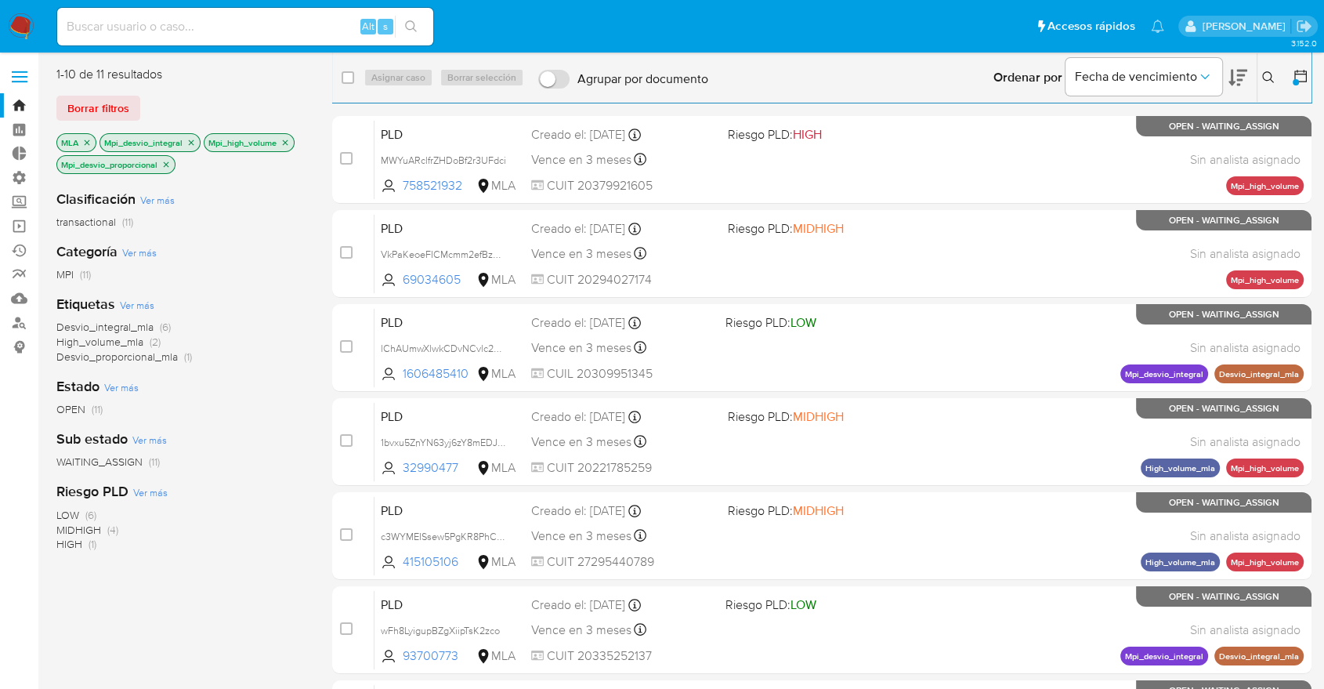
click at [158, 163] on p "Mpi_desvio_proporcional" at bounding box center [116, 164] width 118 height 17
click at [165, 163] on icon "close-filter" at bounding box center [165, 164] width 9 height 9
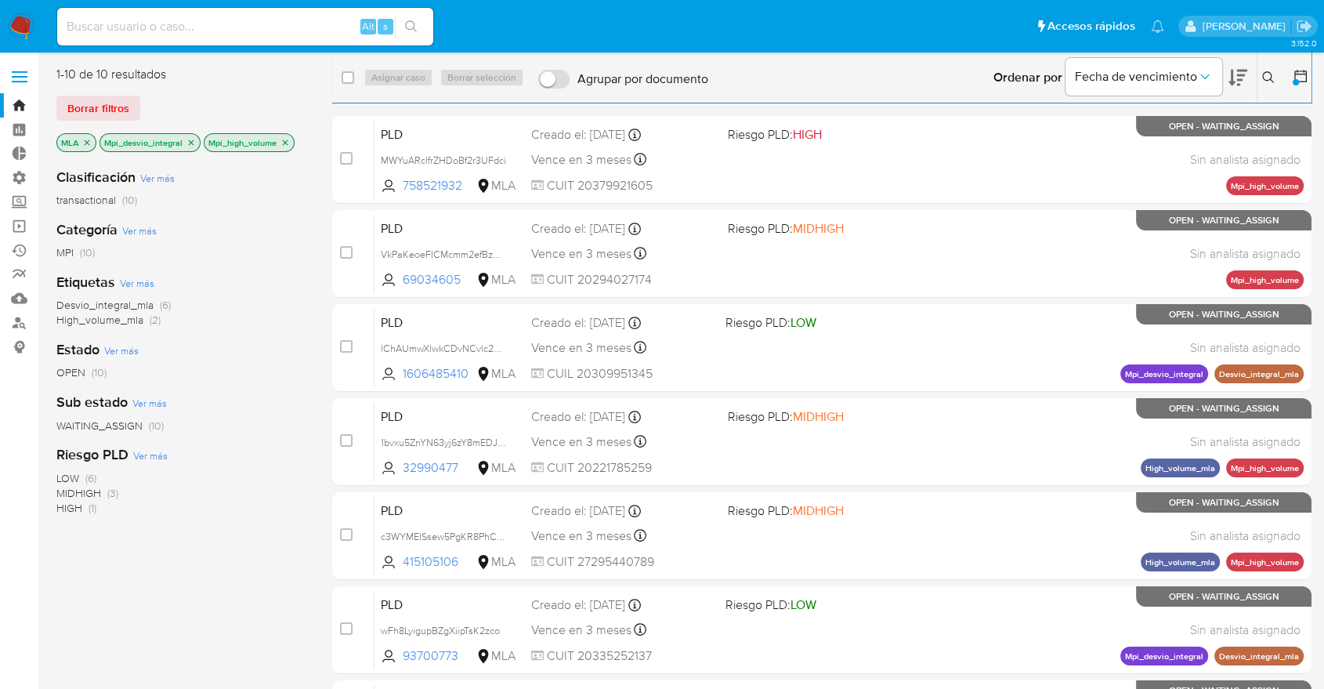
click at [190, 138] on icon "close-filter" at bounding box center [190, 142] width 9 height 9
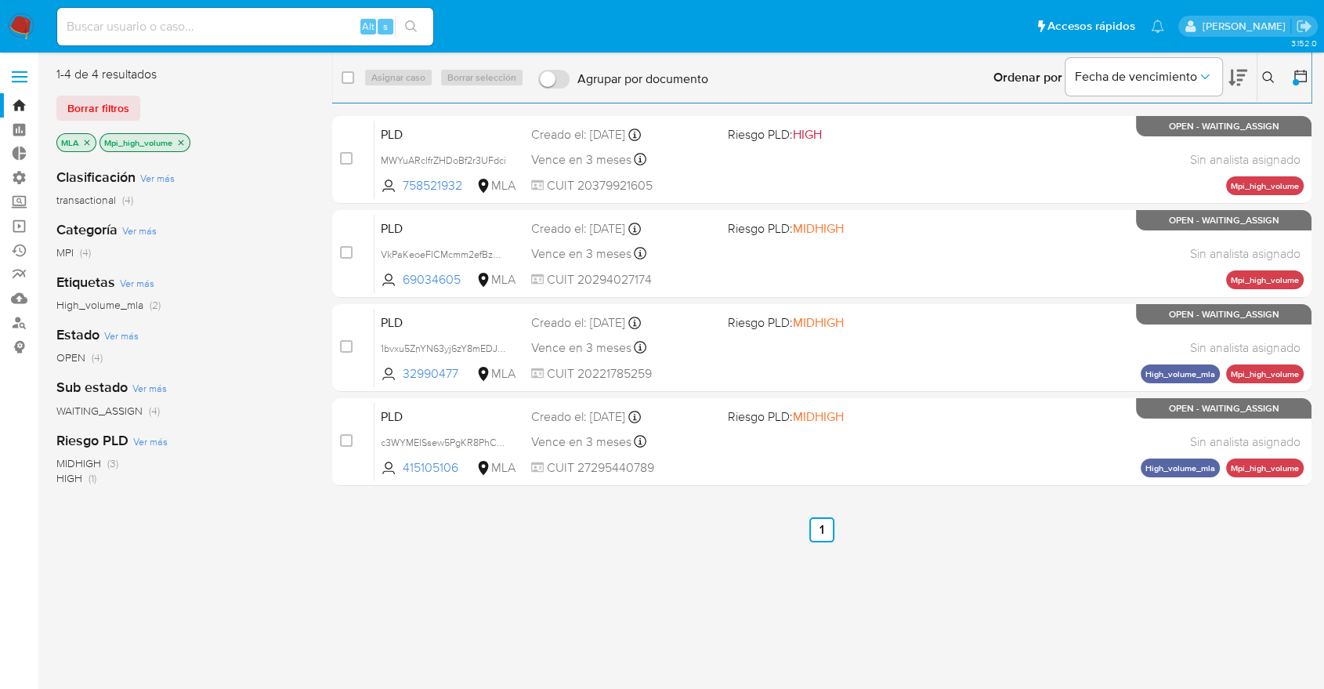
click at [177, 143] on icon "close-filter" at bounding box center [180, 142] width 9 height 9
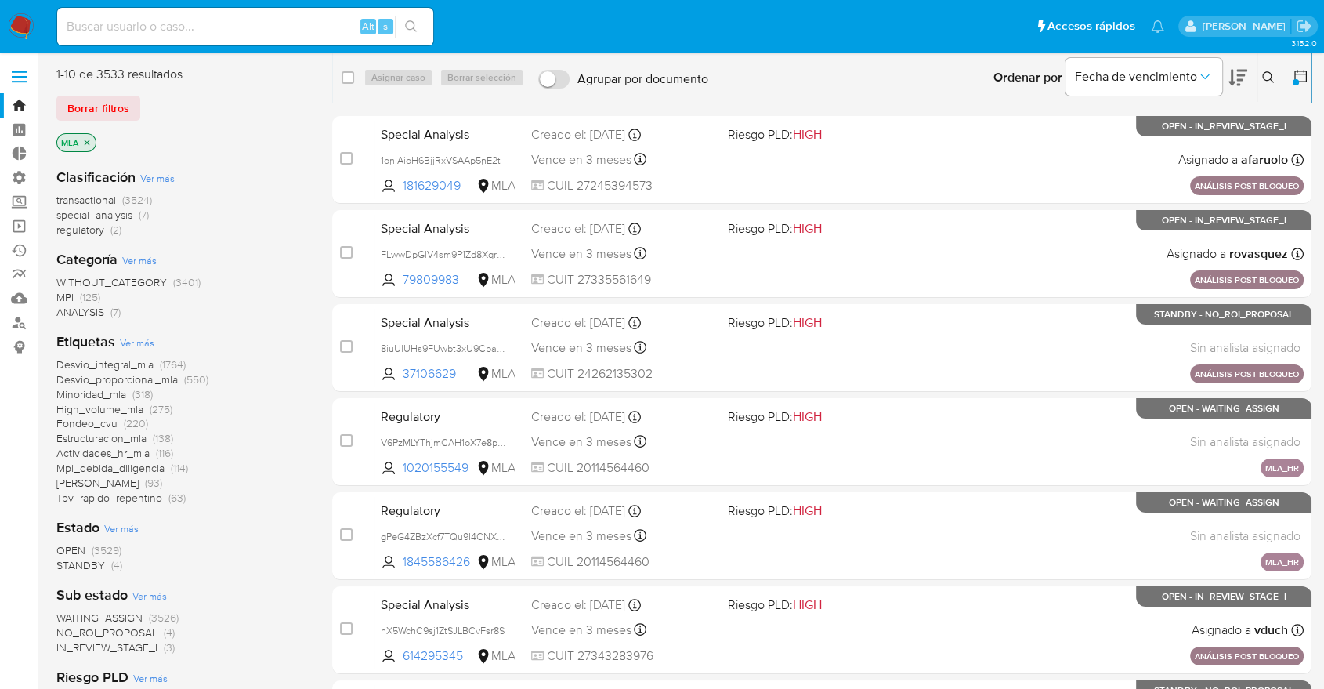
click at [139, 338] on span "Ver más" at bounding box center [137, 342] width 34 height 14
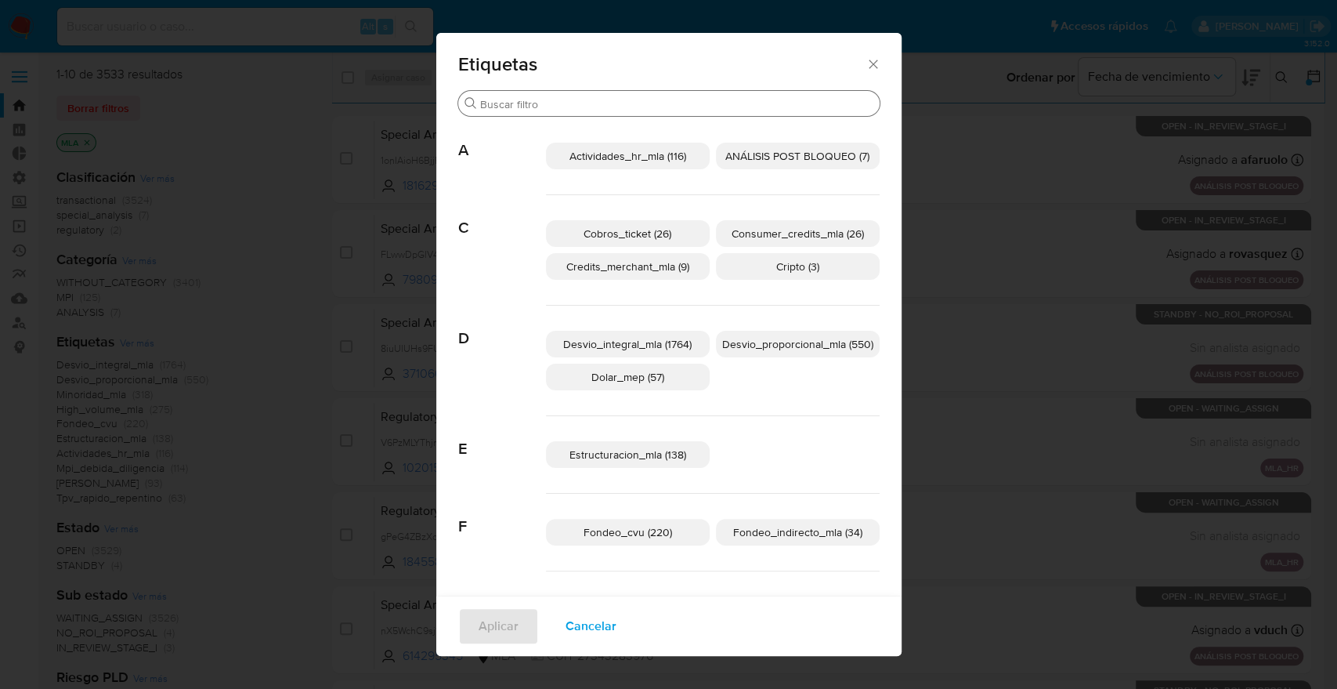
click at [602, 92] on div "Buscar" at bounding box center [669, 103] width 422 height 25
click at [595, 101] on input "Buscar" at bounding box center [676, 104] width 393 height 14
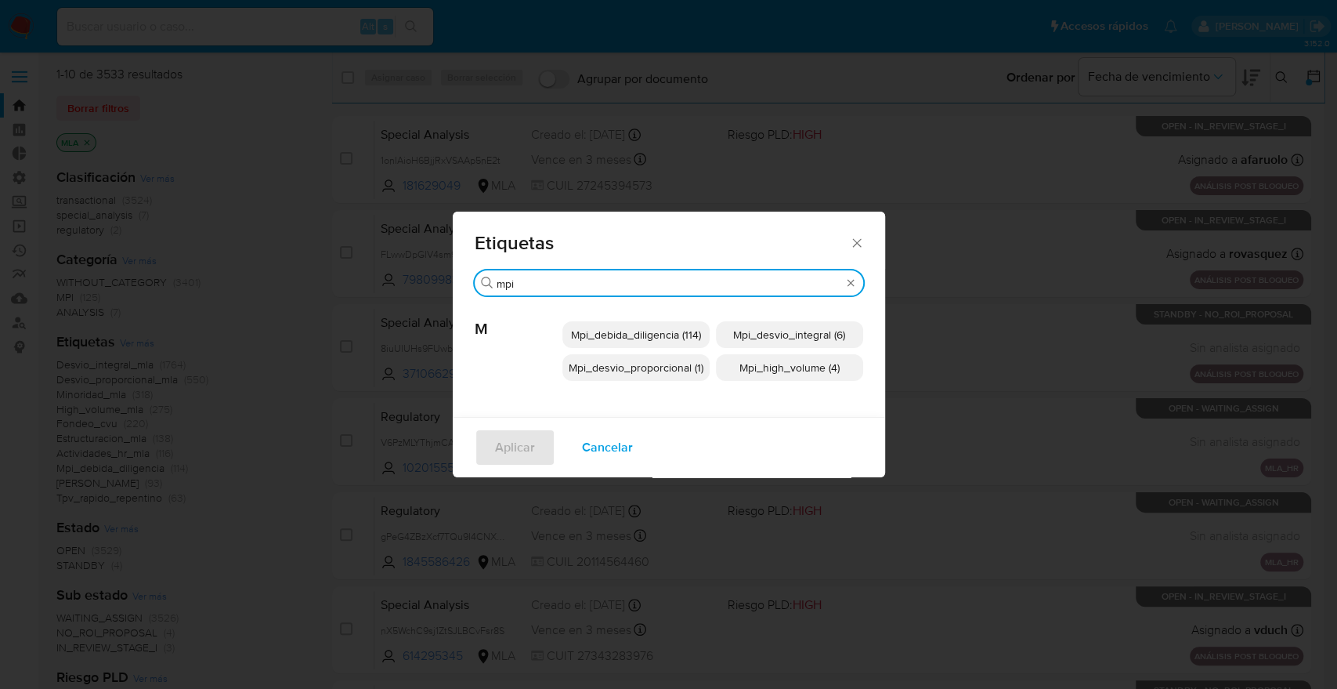
type input "mpi"
click at [589, 330] on span "Mpi_debida_diligencia (114)" at bounding box center [636, 335] width 130 height 16
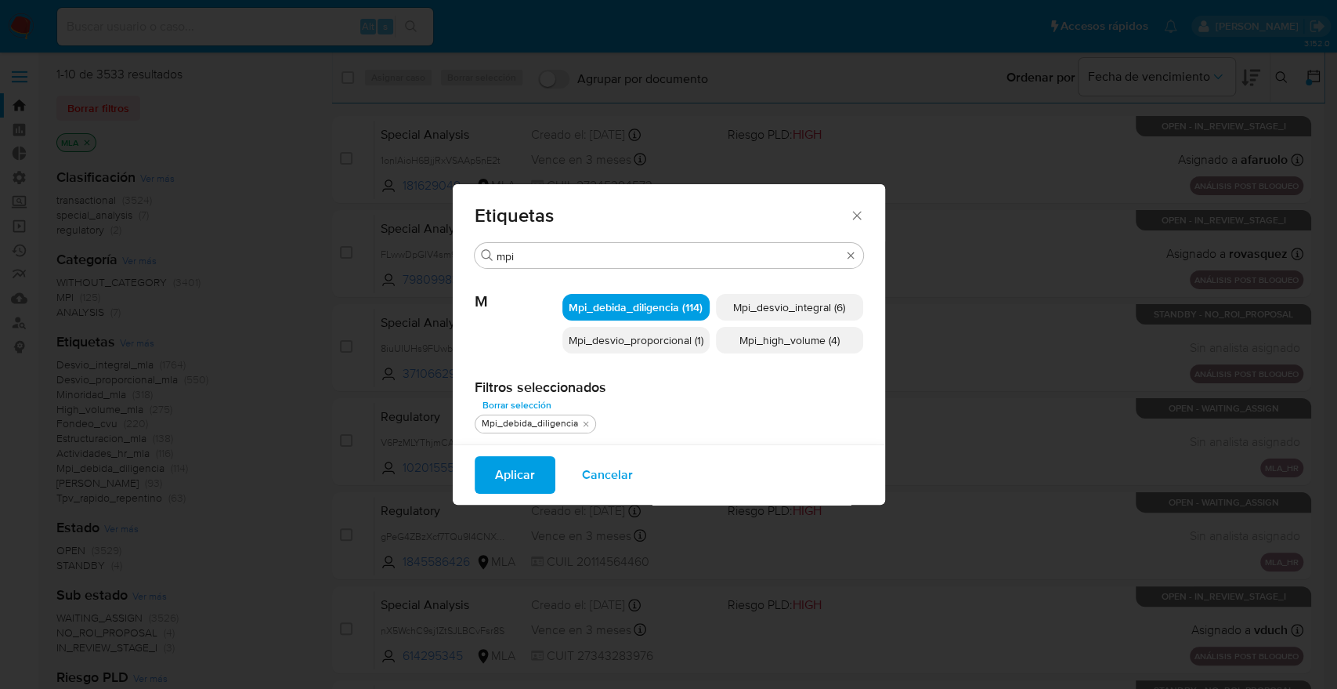
click at [490, 469] on button "Aplicar" at bounding box center [515, 475] width 81 height 38
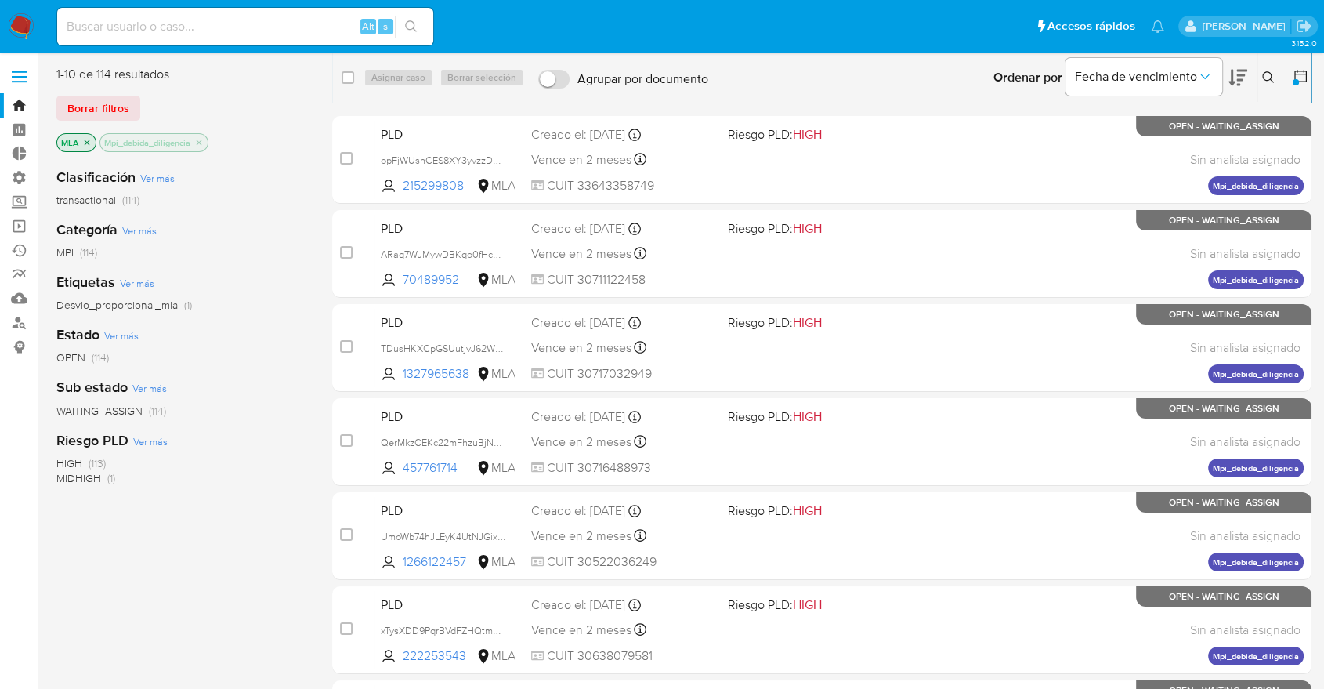
click at [114, 309] on span "Desvio_proporcional_mla" at bounding box center [116, 305] width 121 height 16
